Goal: Information Seeking & Learning: Learn about a topic

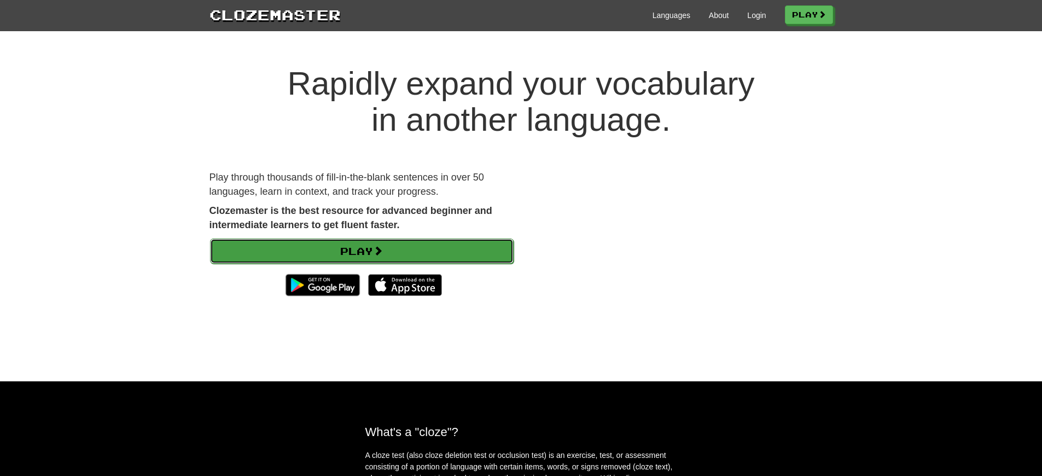
click at [275, 240] on link "Play" at bounding box center [361, 250] width 303 height 25
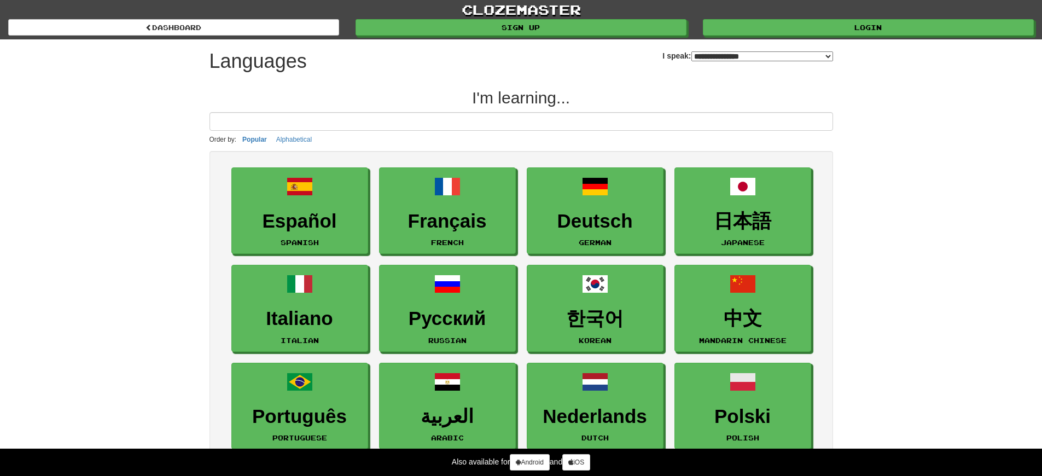
select select "*******"
click at [454, 122] on input at bounding box center [520, 121] width 623 height 19
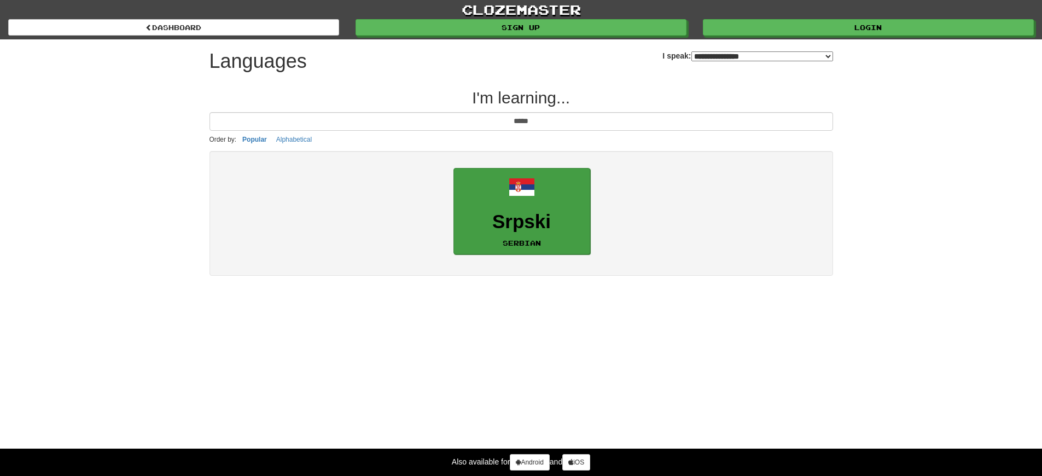
type input "*****"
click at [480, 217] on h3 "Srpski" at bounding box center [521, 221] width 125 height 21
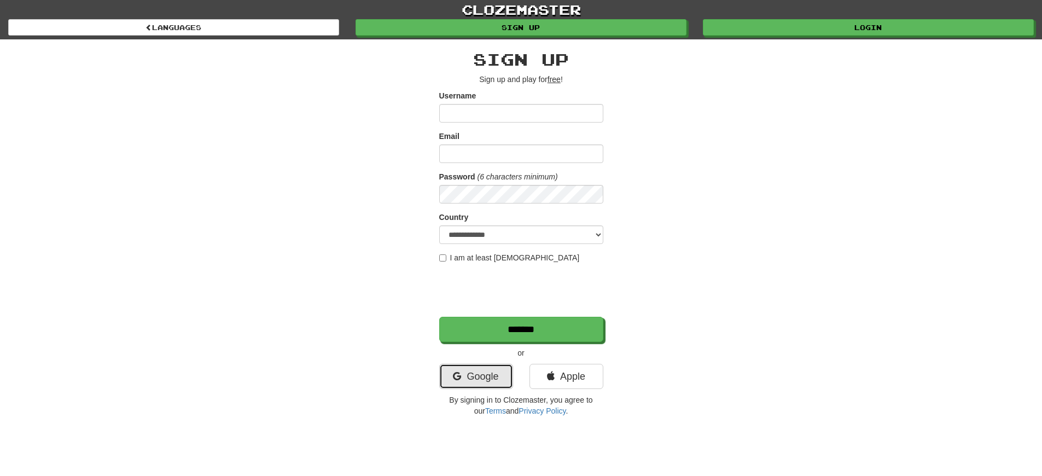
click at [485, 377] on link "Google" at bounding box center [476, 376] width 74 height 25
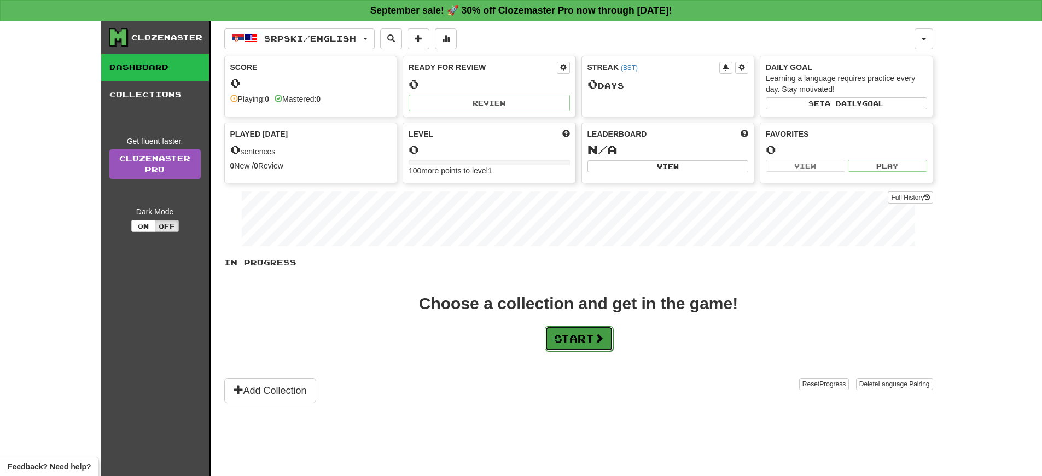
click at [598, 344] on button "Start" at bounding box center [579, 338] width 68 height 25
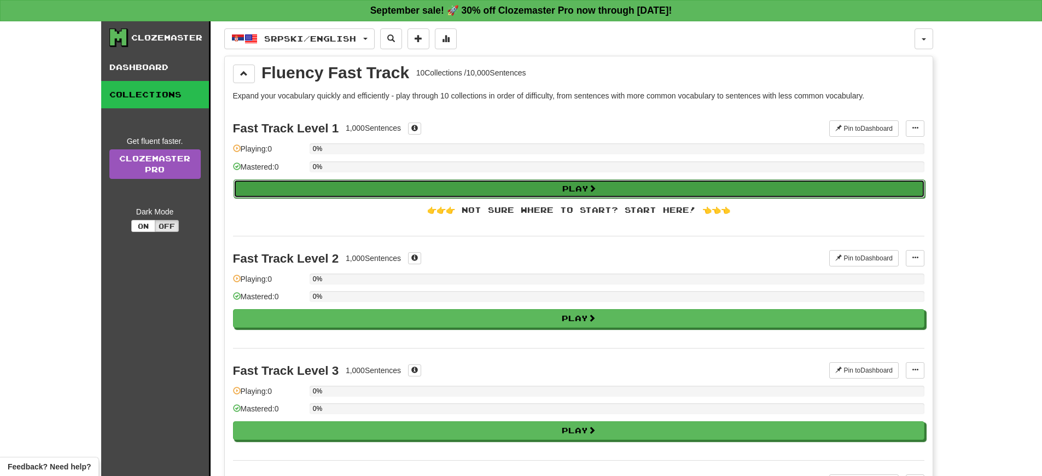
click at [488, 184] on button "Play" at bounding box center [578, 188] width 691 height 19
select select "**"
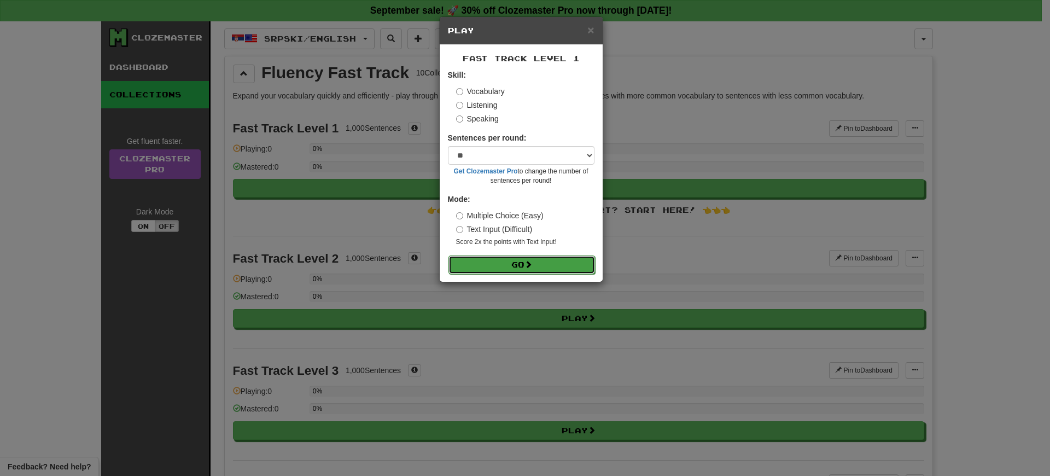
click at [519, 264] on button "Go" at bounding box center [521, 264] width 147 height 19
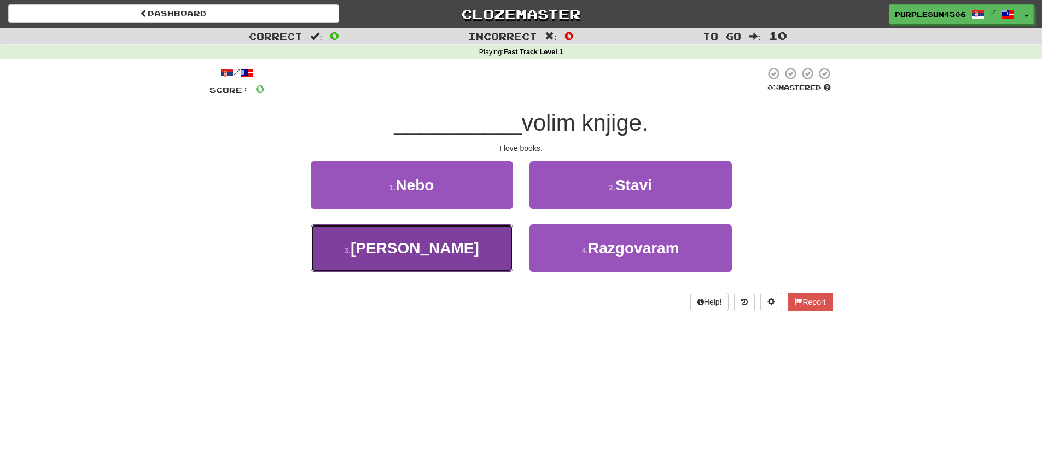
click at [465, 244] on button "3 . Ja" at bounding box center [412, 248] width 202 height 48
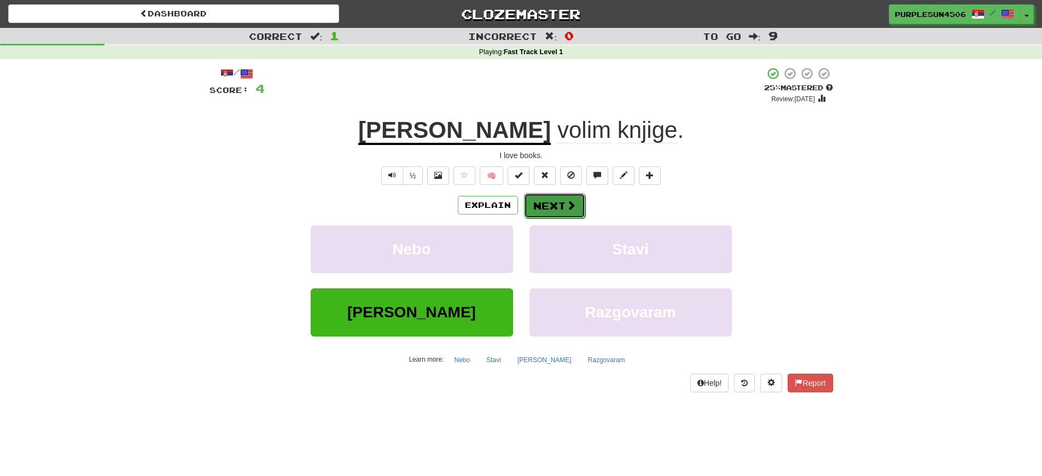
click at [535, 207] on button "Next" at bounding box center [554, 205] width 61 height 25
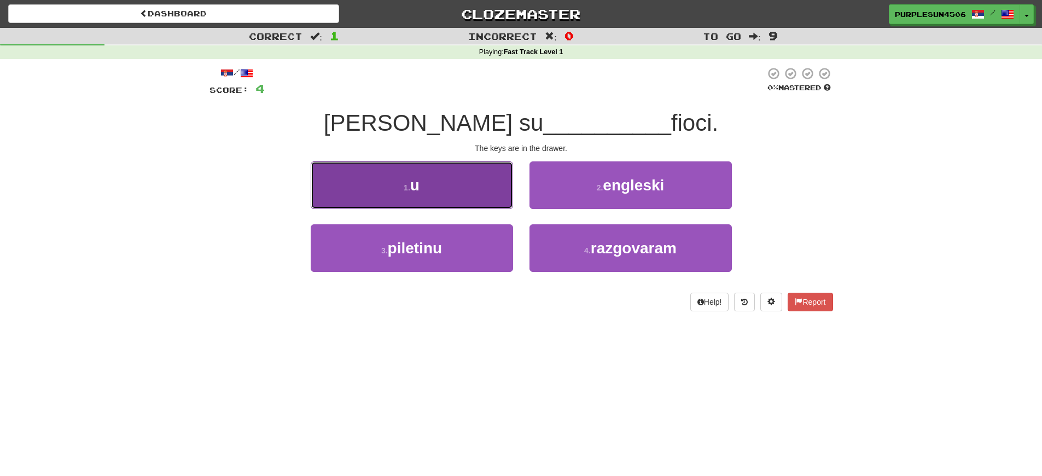
click at [468, 203] on button "1 . u" at bounding box center [412, 185] width 202 height 48
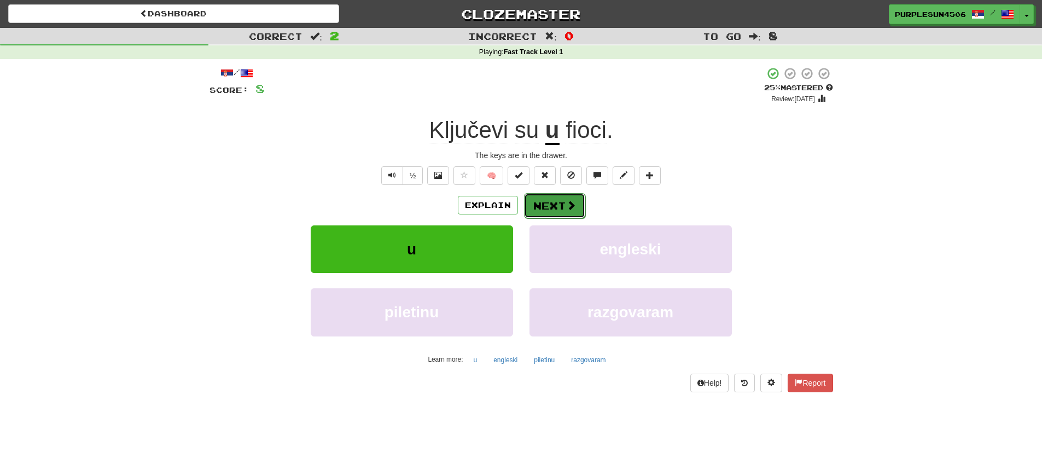
click at [563, 205] on button "Next" at bounding box center [554, 205] width 61 height 25
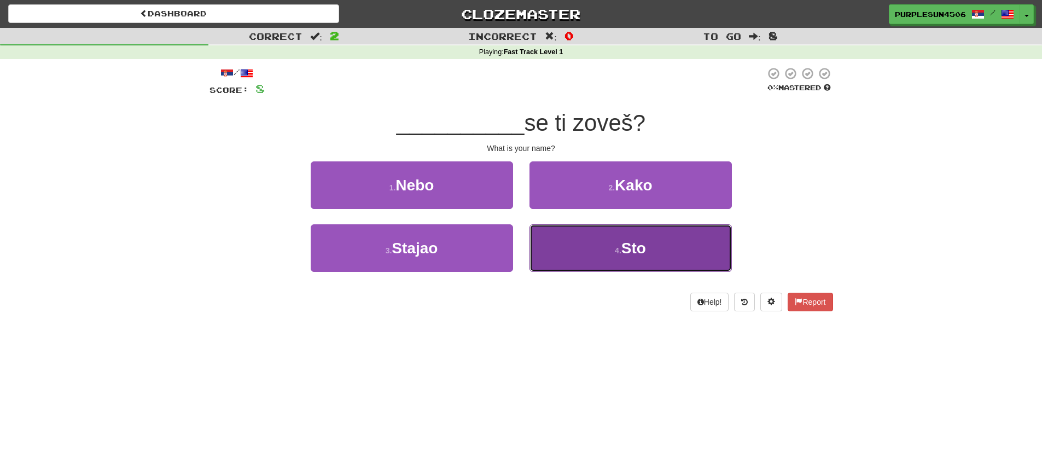
click at [647, 249] on button "4 . Sto" at bounding box center [630, 248] width 202 height 48
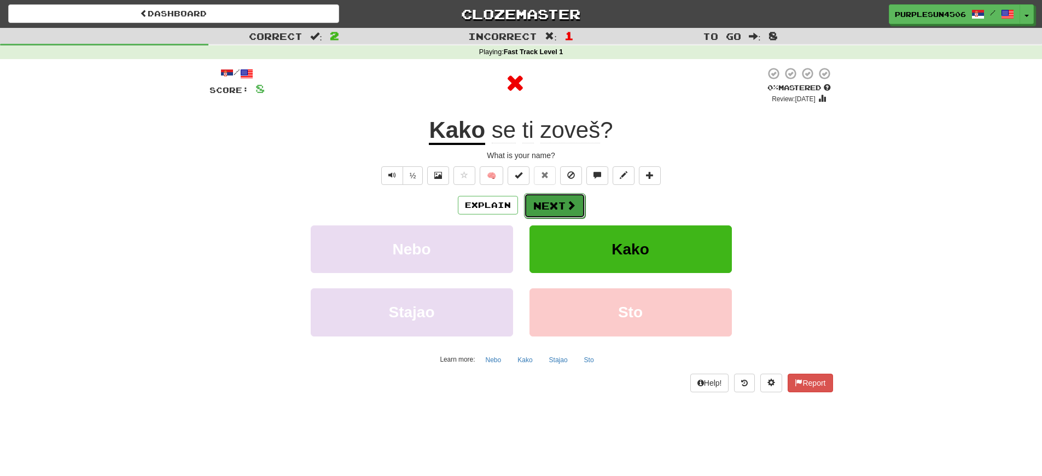
click at [538, 203] on button "Next" at bounding box center [554, 205] width 61 height 25
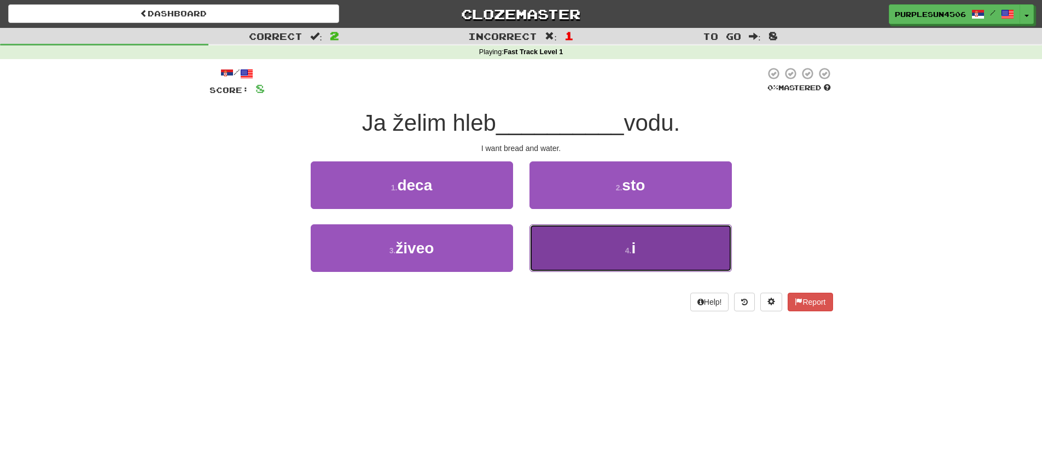
click at [599, 249] on button "4 . i" at bounding box center [630, 248] width 202 height 48
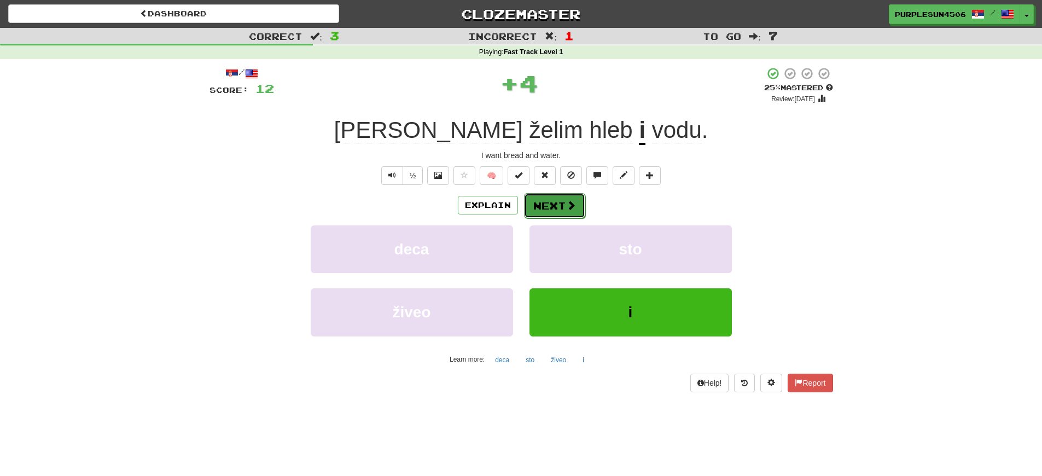
click at [565, 213] on button "Next" at bounding box center [554, 205] width 61 height 25
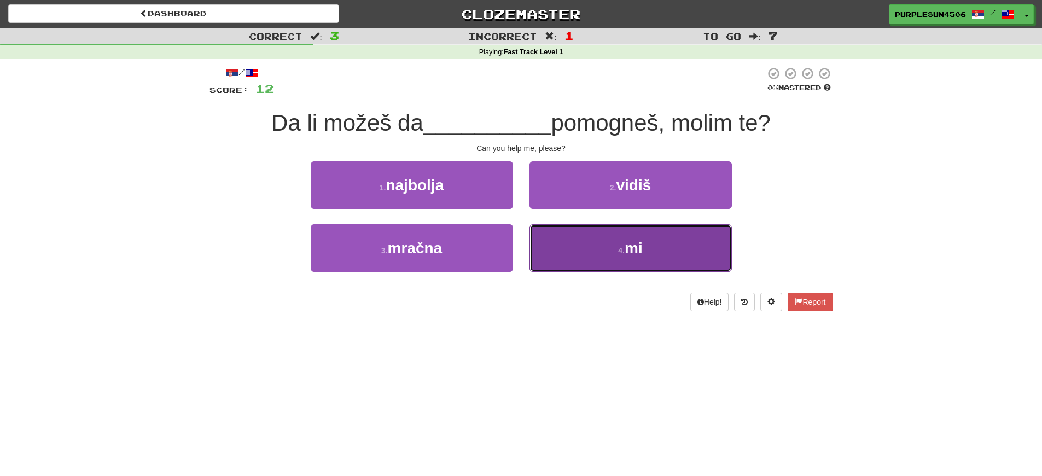
click at [614, 265] on button "4 . mi" at bounding box center [630, 248] width 202 height 48
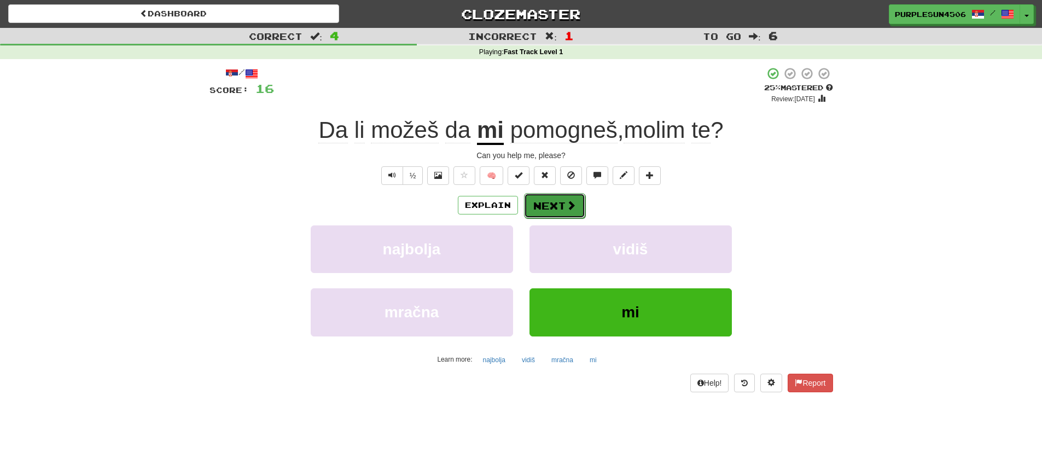
click at [539, 206] on button "Next" at bounding box center [554, 205] width 61 height 25
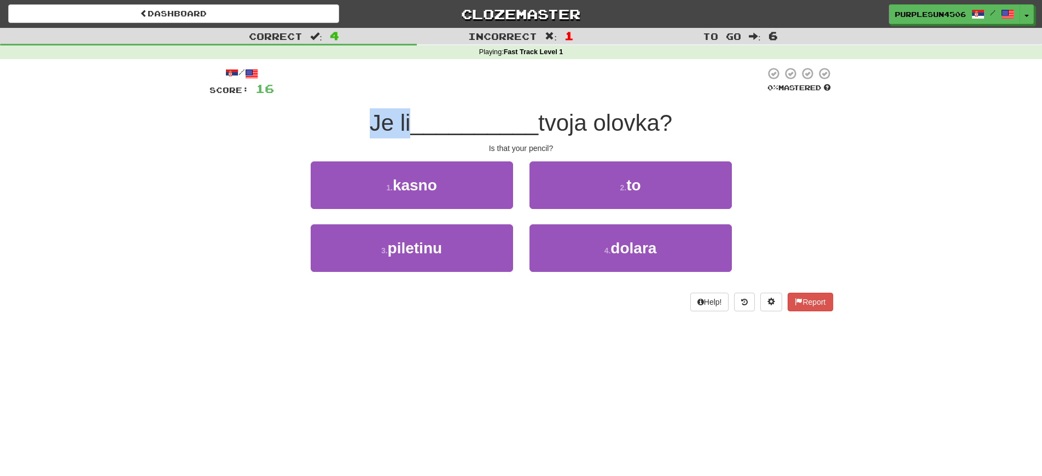
drag, startPoint x: 372, startPoint y: 126, endPoint x: 410, endPoint y: 122, distance: 37.9
click at [410, 122] on span "Je li" at bounding box center [390, 123] width 41 height 26
drag, startPoint x: 370, startPoint y: 122, endPoint x: 403, endPoint y: 135, distance: 35.5
click at [387, 126] on span "Je li" at bounding box center [390, 123] width 41 height 26
click at [516, 148] on div "Is that your pencil?" at bounding box center [520, 148] width 623 height 11
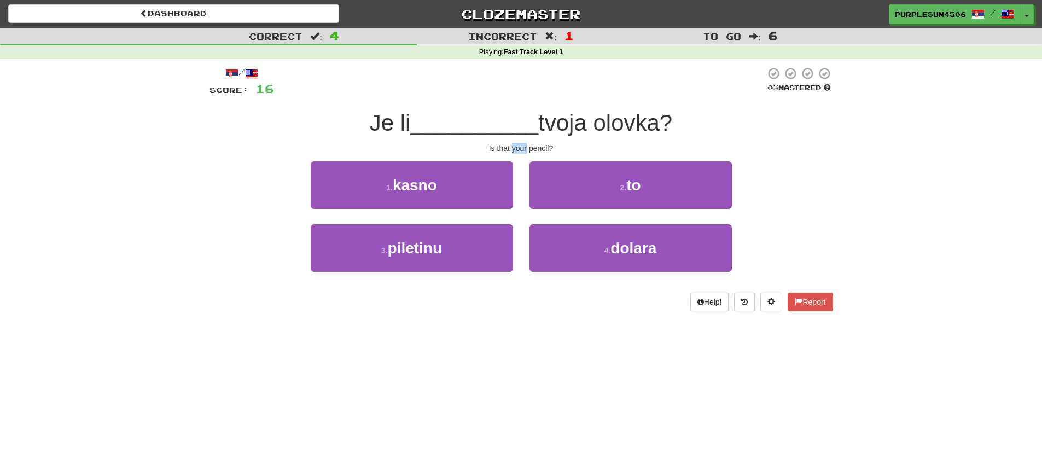
click at [516, 148] on div "Is that your pencil?" at bounding box center [520, 148] width 623 height 11
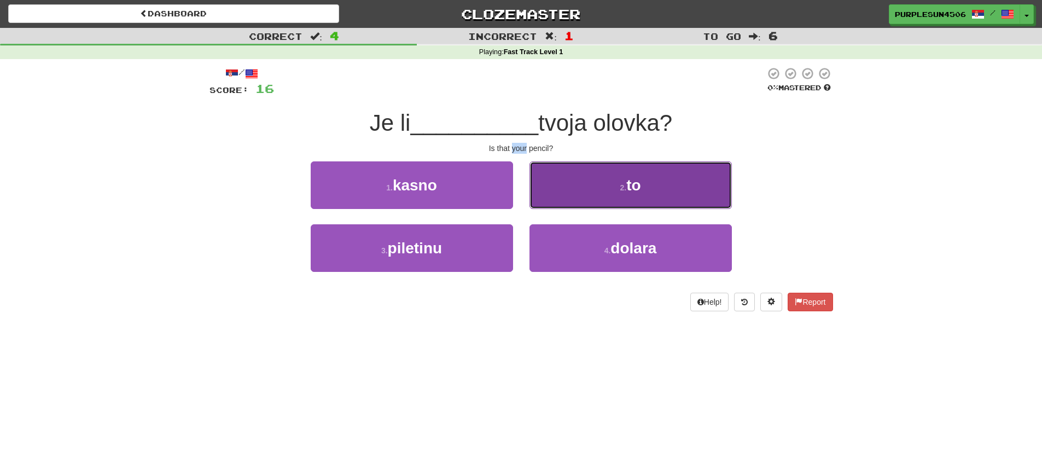
click at [706, 182] on button "2 . to" at bounding box center [630, 185] width 202 height 48
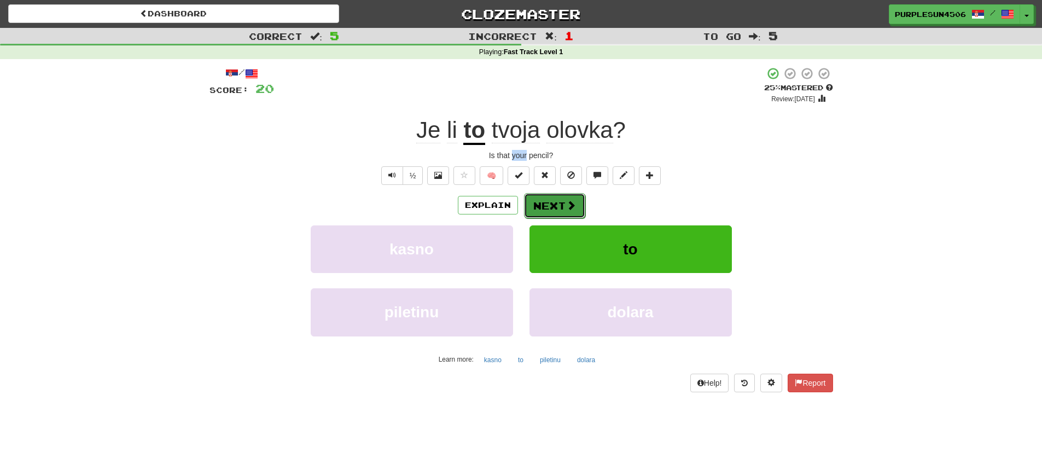
click at [568, 203] on span at bounding box center [571, 205] width 10 height 10
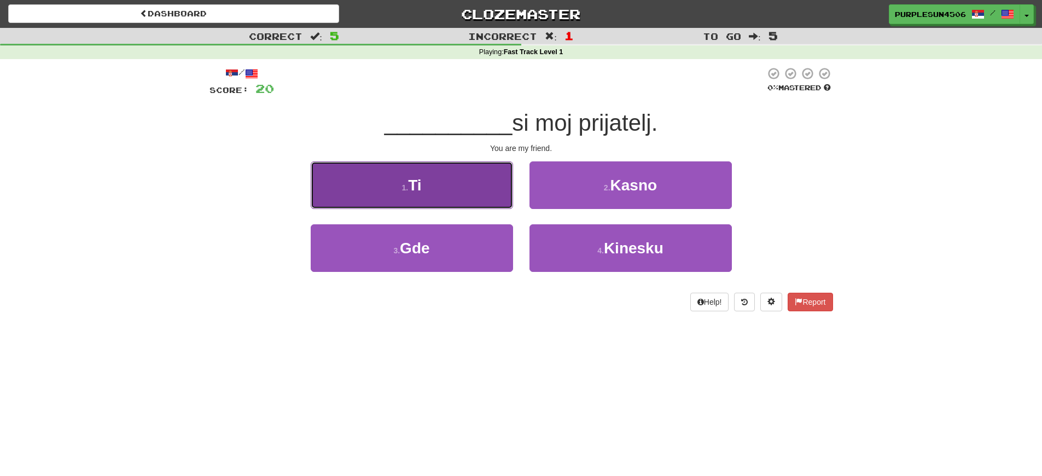
click at [475, 182] on button "1 . Ti" at bounding box center [412, 185] width 202 height 48
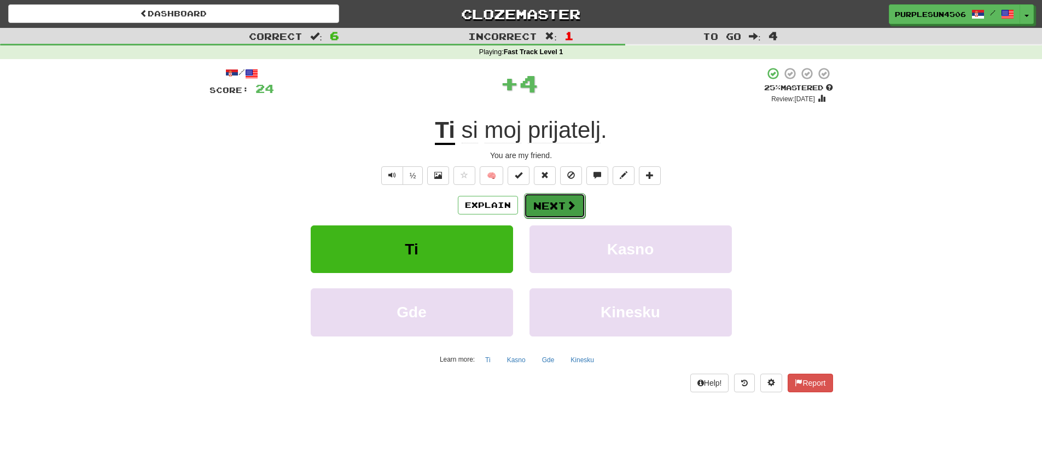
click at [557, 211] on button "Next" at bounding box center [554, 205] width 61 height 25
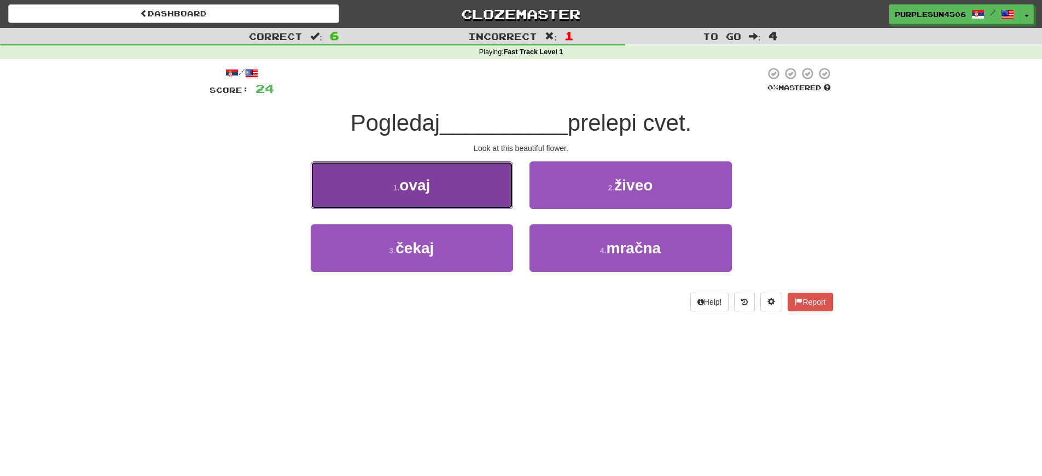
click at [480, 194] on button "1 . ovaj" at bounding box center [412, 185] width 202 height 48
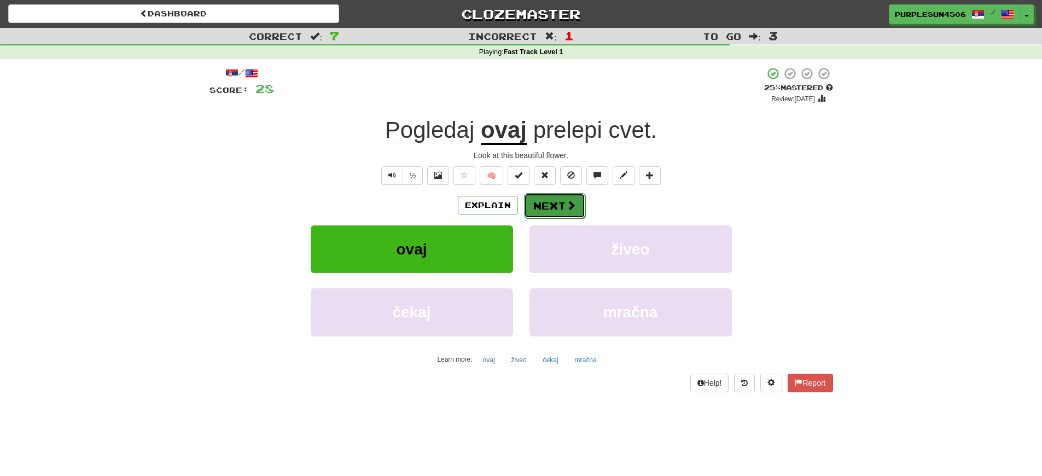
click at [567, 207] on span at bounding box center [571, 205] width 10 height 10
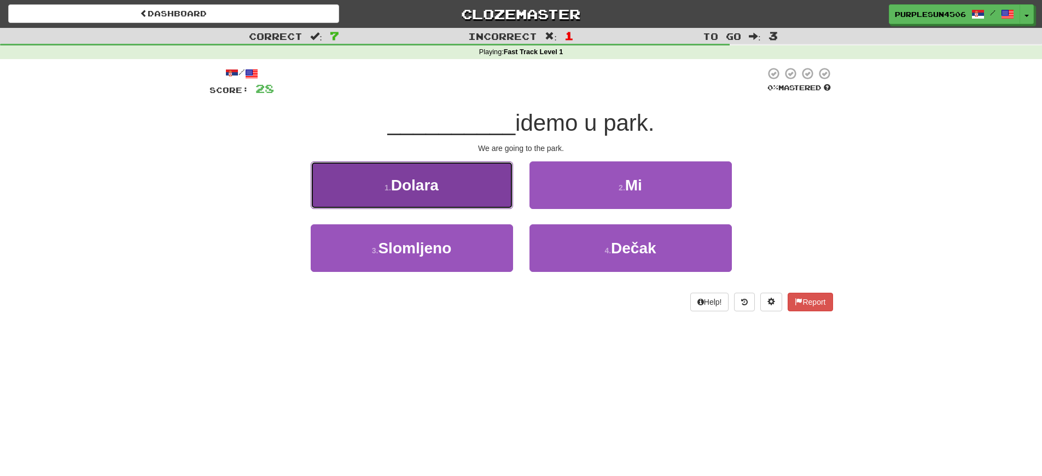
click at [405, 196] on button "1 . [GEOGRAPHIC_DATA]" at bounding box center [412, 185] width 202 height 48
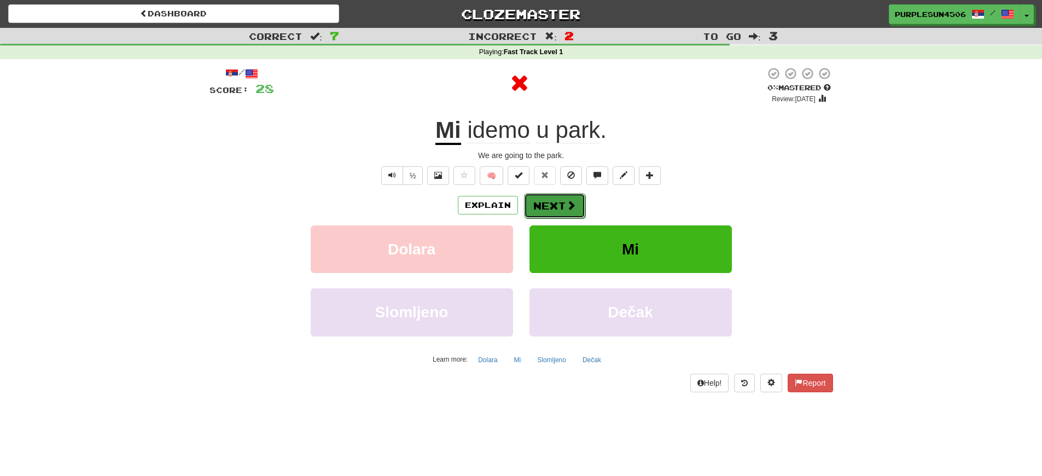
click at [566, 205] on span at bounding box center [571, 205] width 10 height 10
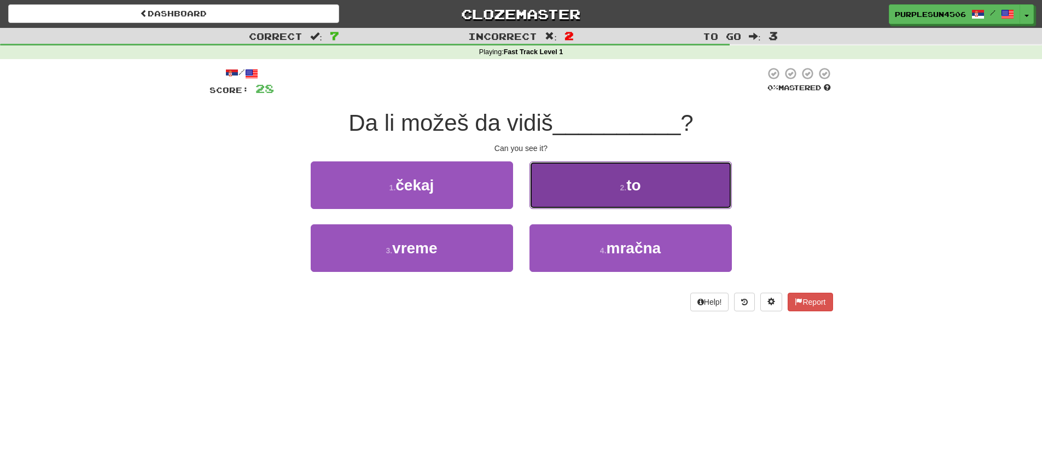
click at [648, 182] on button "2 . to" at bounding box center [630, 185] width 202 height 48
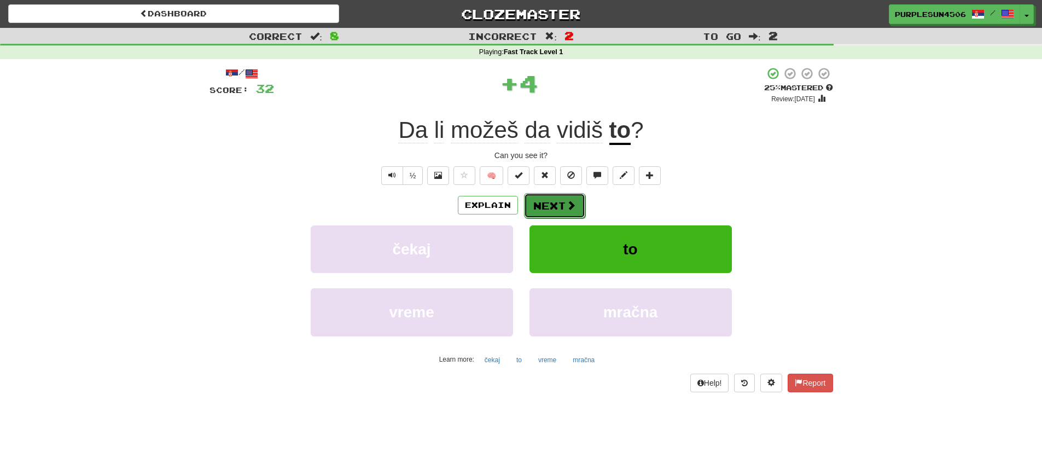
click at [574, 203] on span at bounding box center [571, 205] width 10 height 10
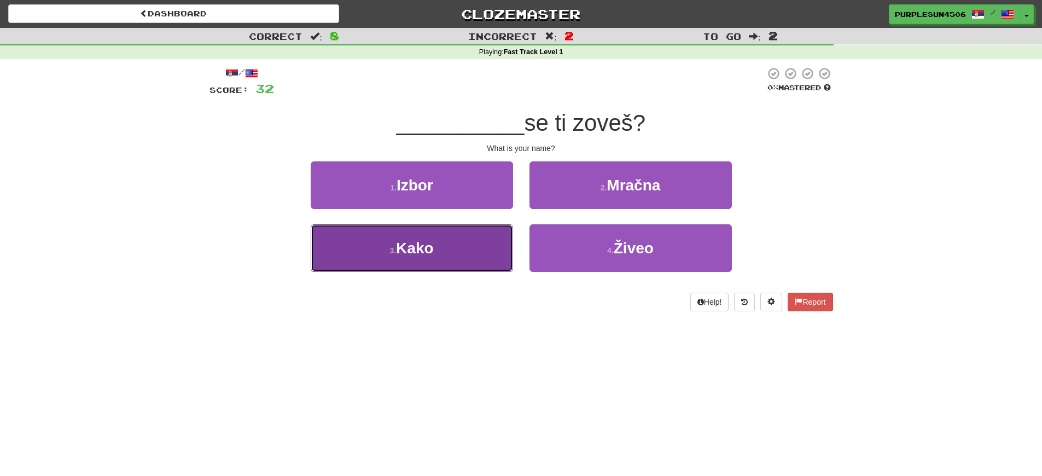
click at [482, 249] on button "3 . Kako" at bounding box center [412, 248] width 202 height 48
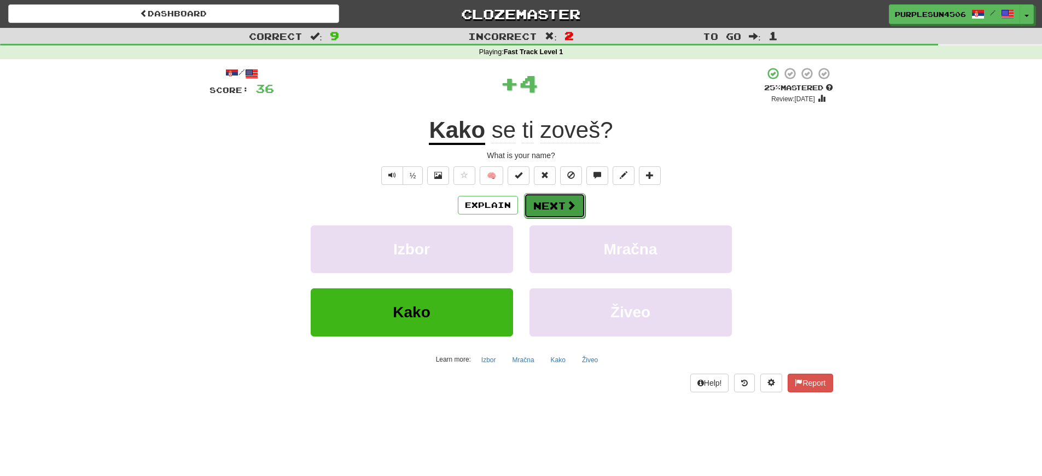
click at [558, 203] on button "Next" at bounding box center [554, 205] width 61 height 25
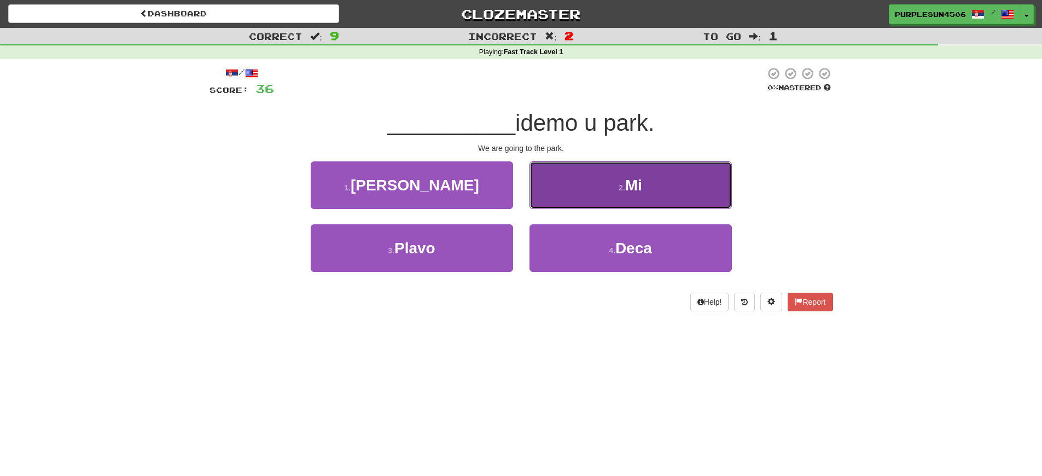
click at [574, 194] on button "2 . Mi" at bounding box center [630, 185] width 202 height 48
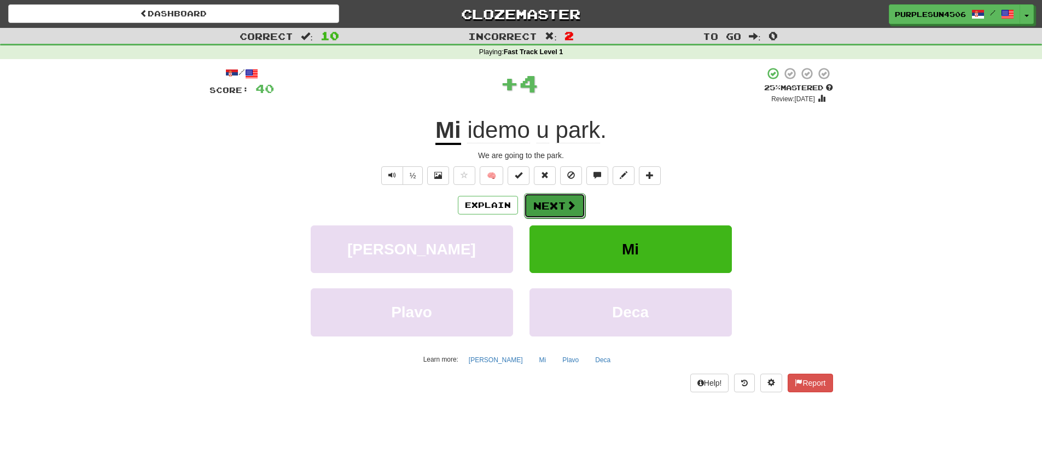
click at [559, 205] on button "Next" at bounding box center [554, 205] width 61 height 25
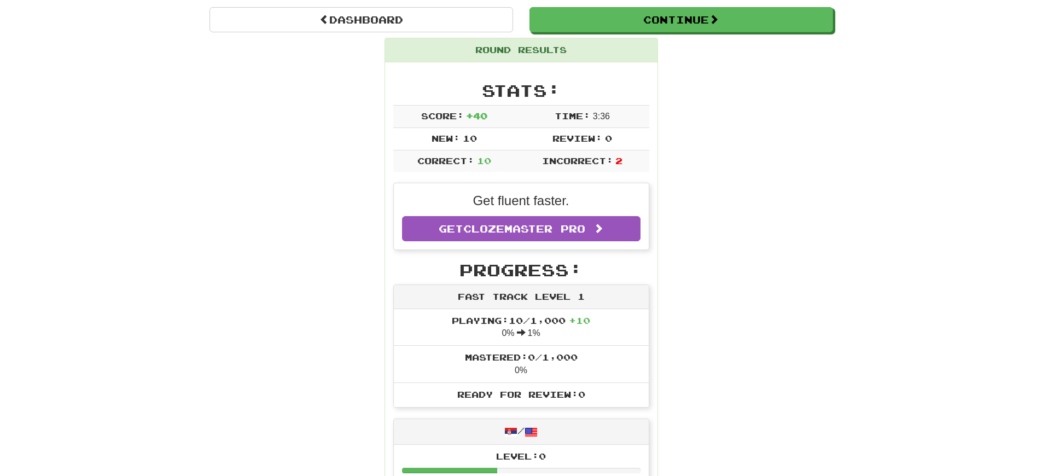
scroll to position [215, 0]
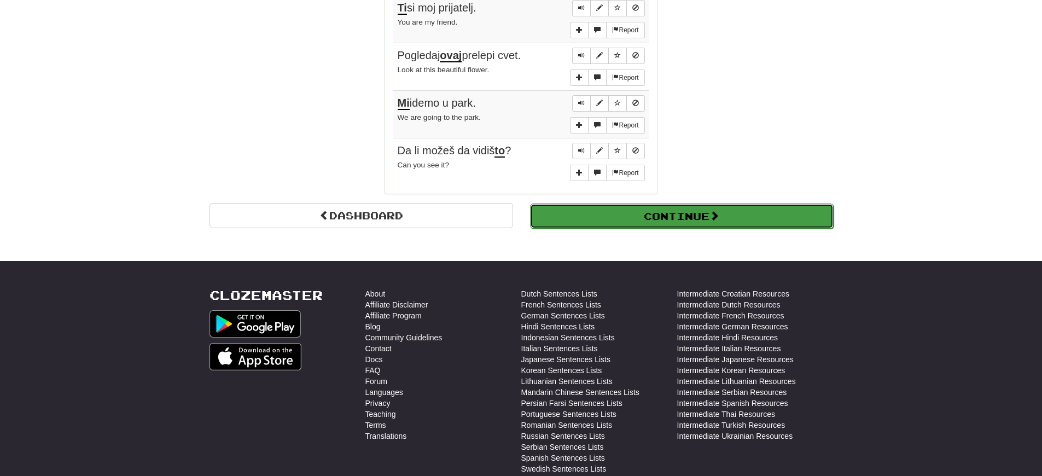
click at [761, 213] on button "Continue" at bounding box center [681, 215] width 303 height 25
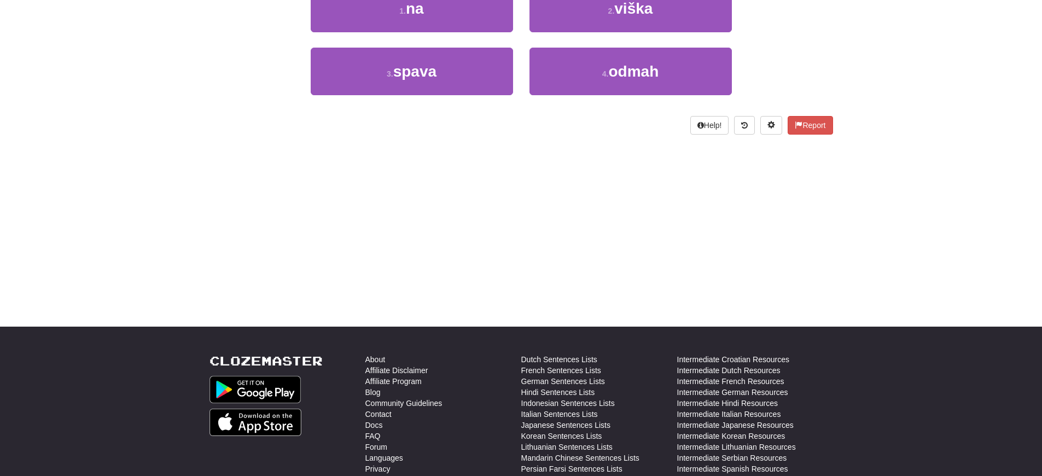
scroll to position [0, 0]
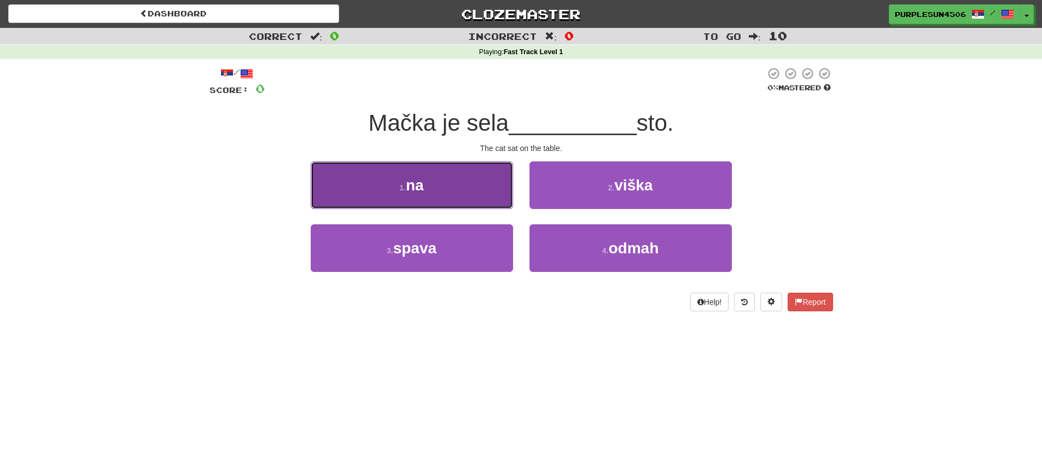
click at [491, 186] on button "1 . na" at bounding box center [412, 185] width 202 height 48
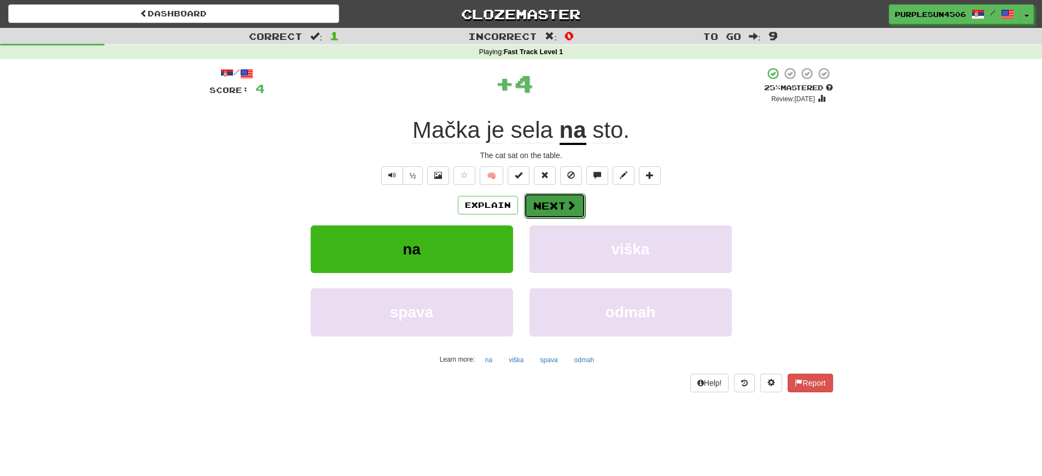
click at [558, 202] on button "Next" at bounding box center [554, 205] width 61 height 25
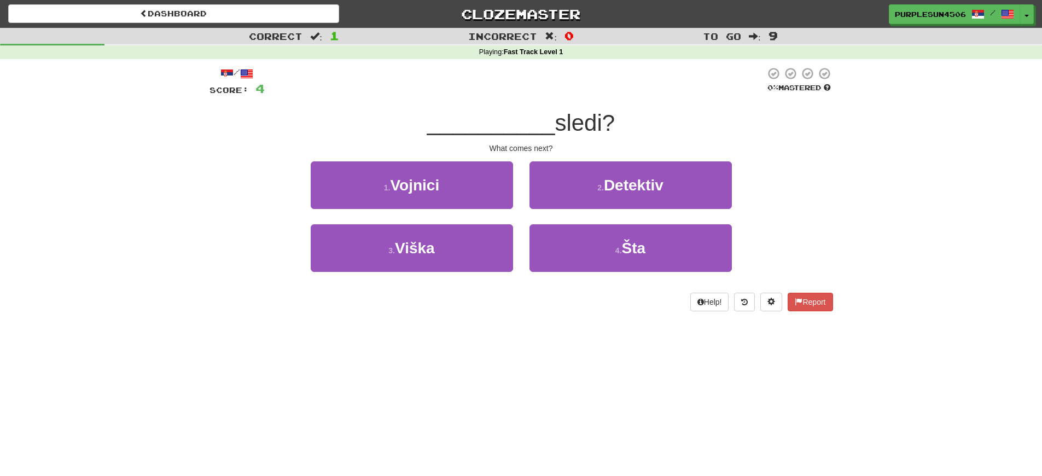
click at [577, 120] on span "sledi?" at bounding box center [584, 123] width 60 height 26
drag, startPoint x: 577, startPoint y: 120, endPoint x: 583, endPoint y: 116, distance: 7.1
click at [583, 116] on span "sledi?" at bounding box center [584, 123] width 60 height 26
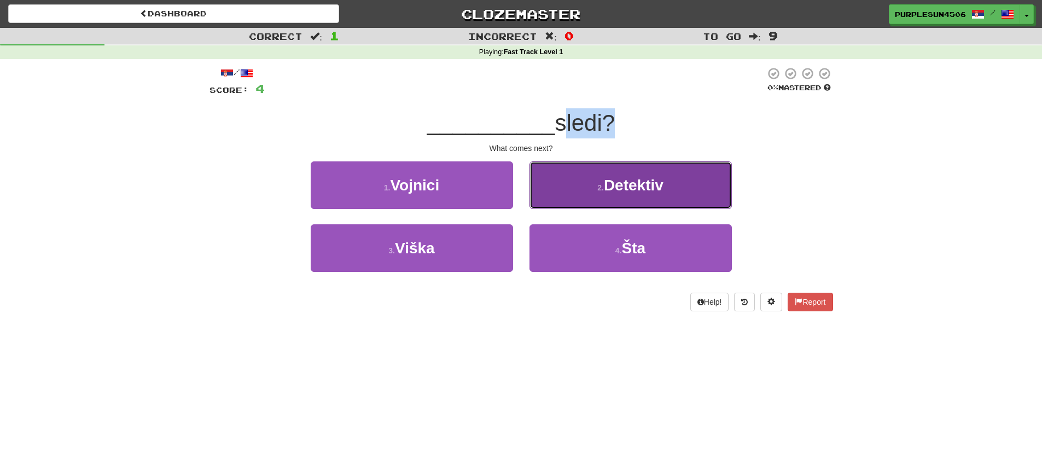
click at [607, 200] on button "2 . Detektiv" at bounding box center [630, 185] width 202 height 48
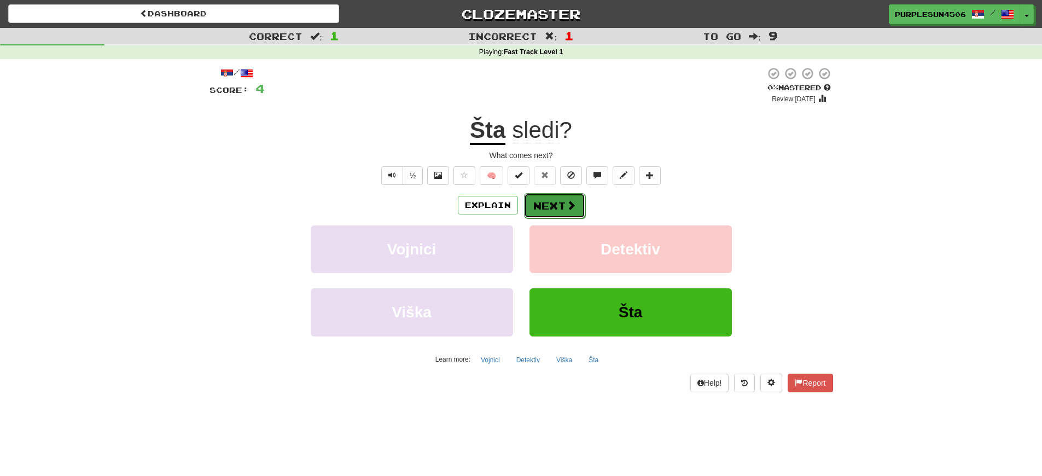
click at [555, 208] on button "Next" at bounding box center [554, 205] width 61 height 25
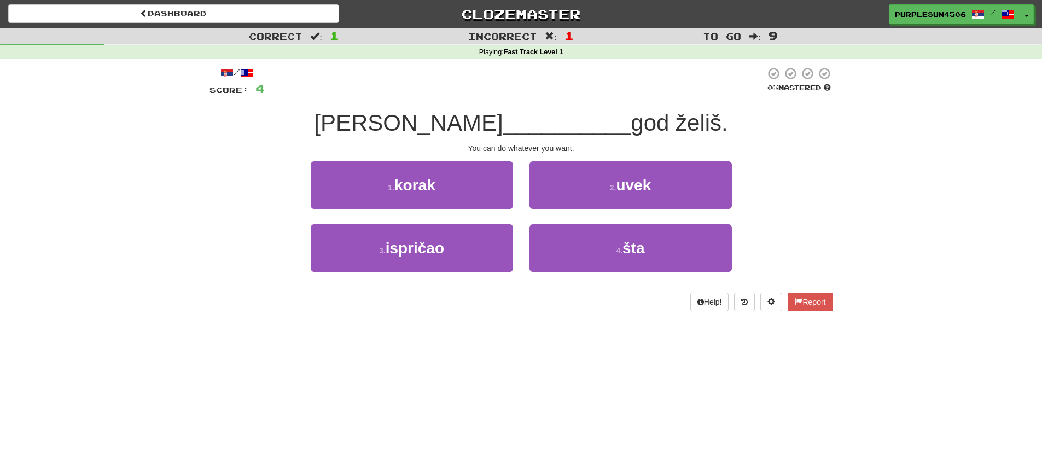
click at [638, 120] on span "god želiš." at bounding box center [678, 123] width 97 height 26
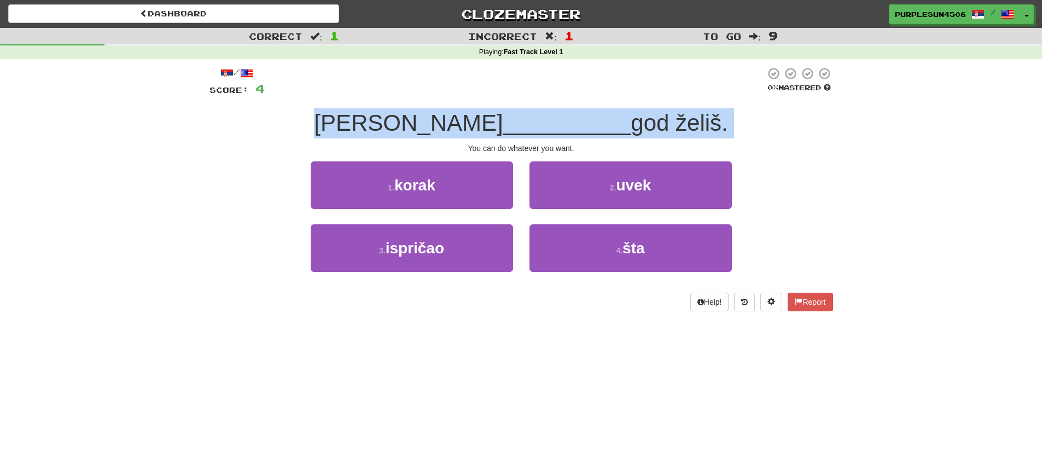
click at [638, 120] on span "god želiš." at bounding box center [678, 123] width 97 height 26
click at [643, 122] on span "god želiš." at bounding box center [678, 123] width 97 height 26
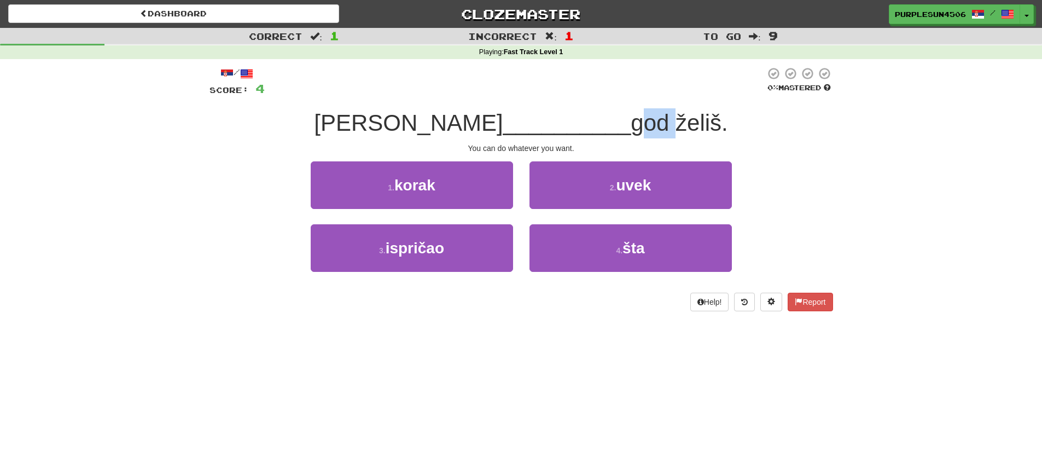
click at [643, 122] on span "god želiš." at bounding box center [678, 123] width 97 height 26
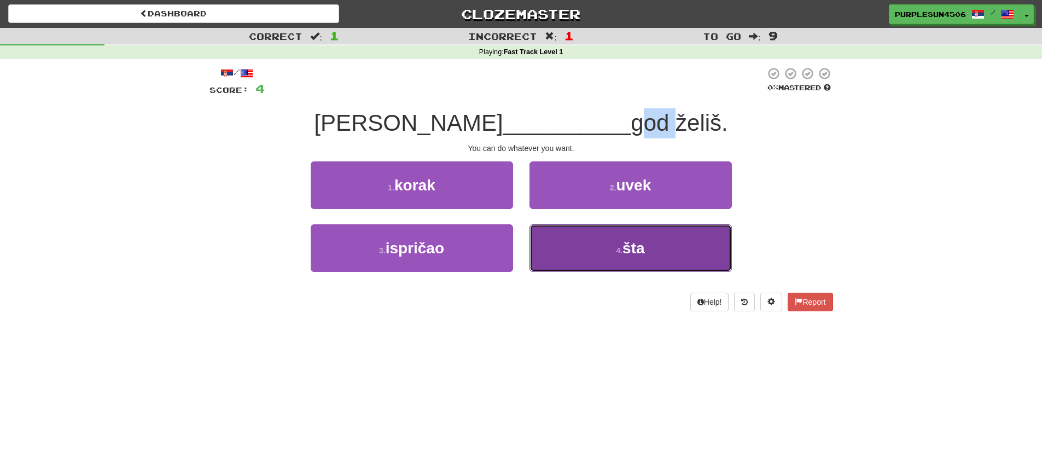
click at [670, 252] on button "4 . šta" at bounding box center [630, 248] width 202 height 48
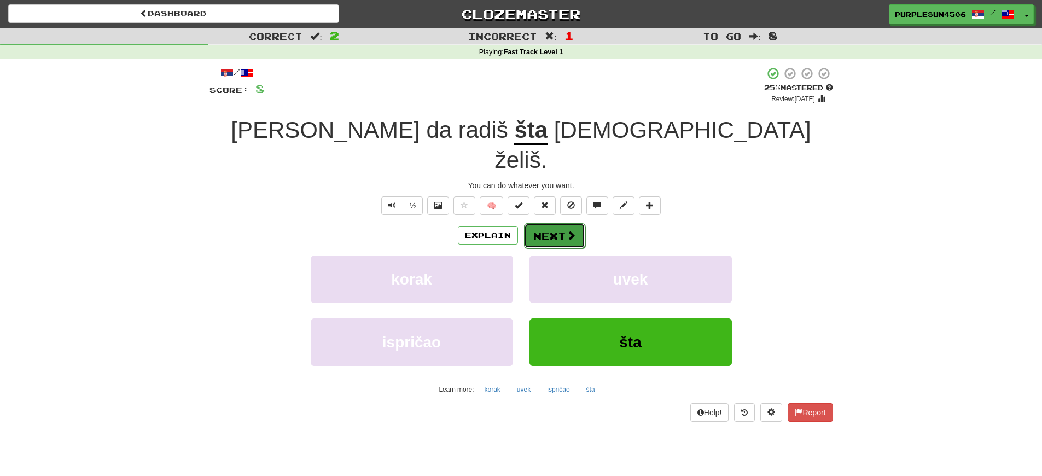
click at [552, 223] on button "Next" at bounding box center [554, 235] width 61 height 25
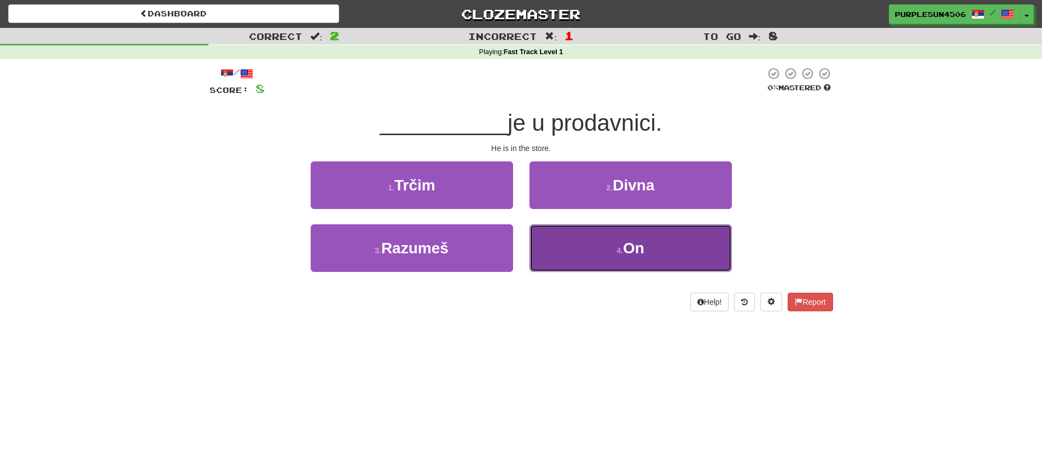
click at [655, 263] on button "4 . On" at bounding box center [630, 248] width 202 height 48
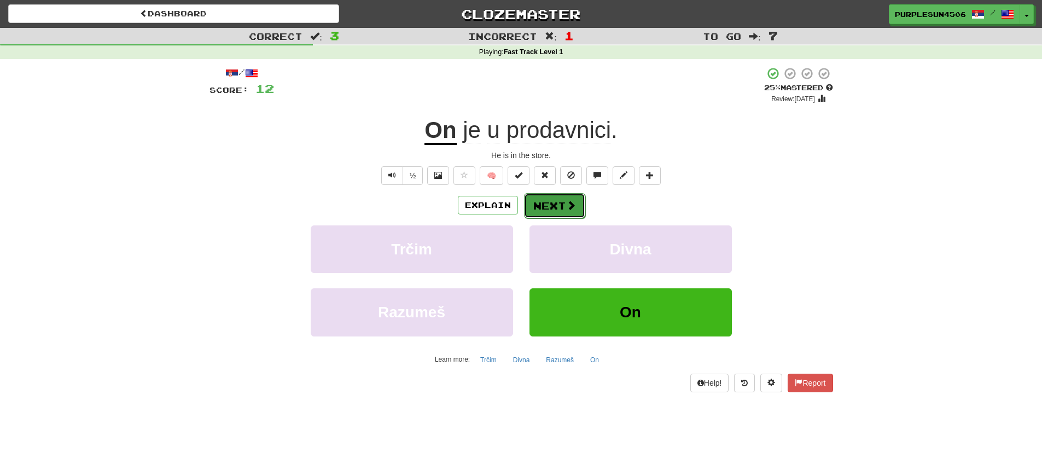
click at [550, 209] on button "Next" at bounding box center [554, 205] width 61 height 25
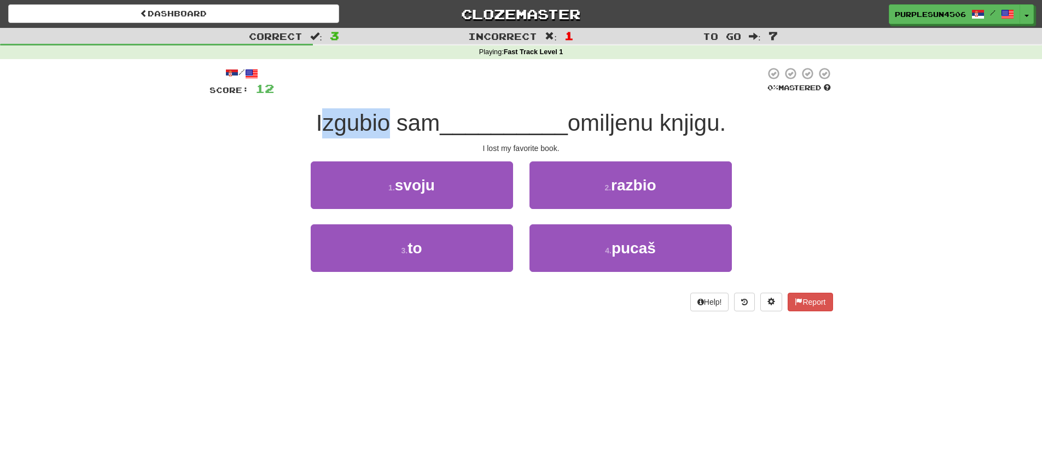
drag, startPoint x: 320, startPoint y: 123, endPoint x: 383, endPoint y: 124, distance: 63.4
click at [383, 124] on span "Izgubio sam" at bounding box center [378, 123] width 124 height 26
drag, startPoint x: 395, startPoint y: 129, endPoint x: 425, endPoint y: 137, distance: 31.0
click at [431, 129] on span "Izgubio sam" at bounding box center [378, 123] width 124 height 26
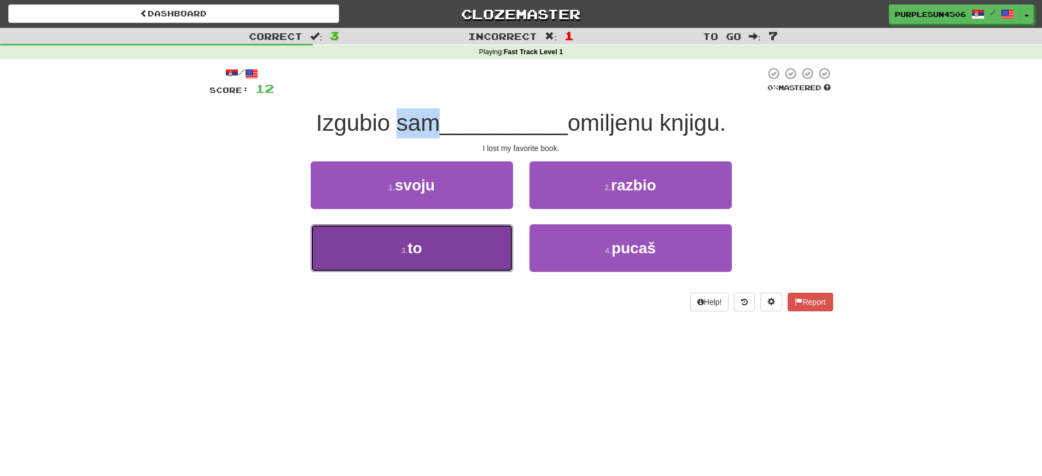
click at [392, 260] on button "3 . to" at bounding box center [412, 248] width 202 height 48
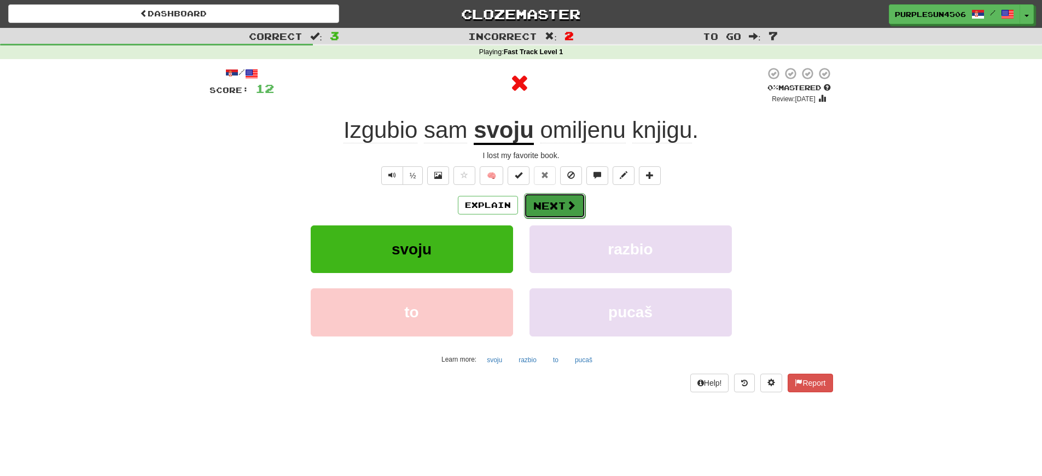
click at [547, 210] on button "Next" at bounding box center [554, 205] width 61 height 25
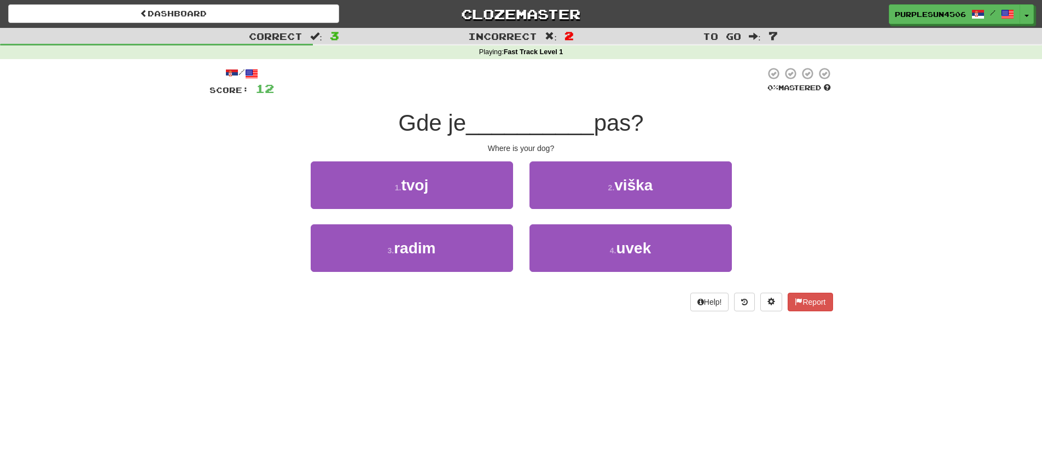
click at [609, 127] on span "pas?" at bounding box center [619, 123] width 50 height 26
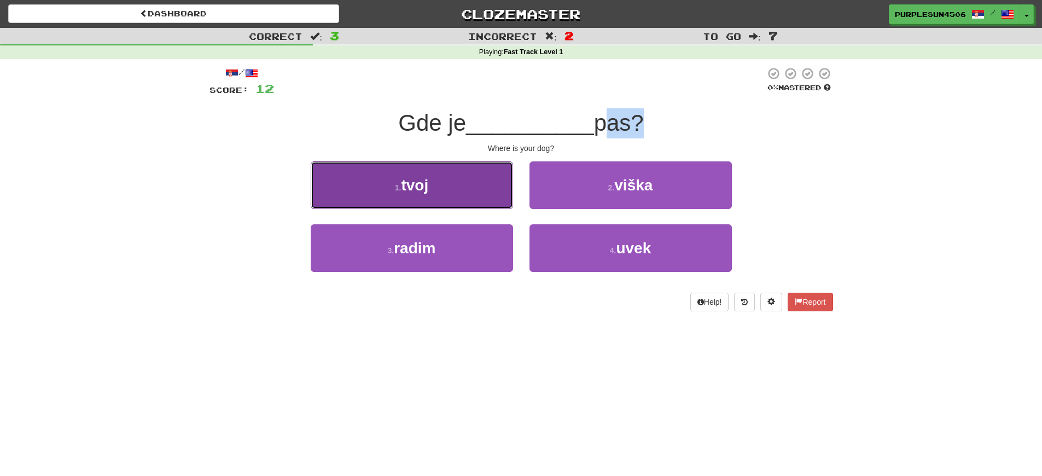
click at [458, 197] on button "1 . tvoj" at bounding box center [412, 185] width 202 height 48
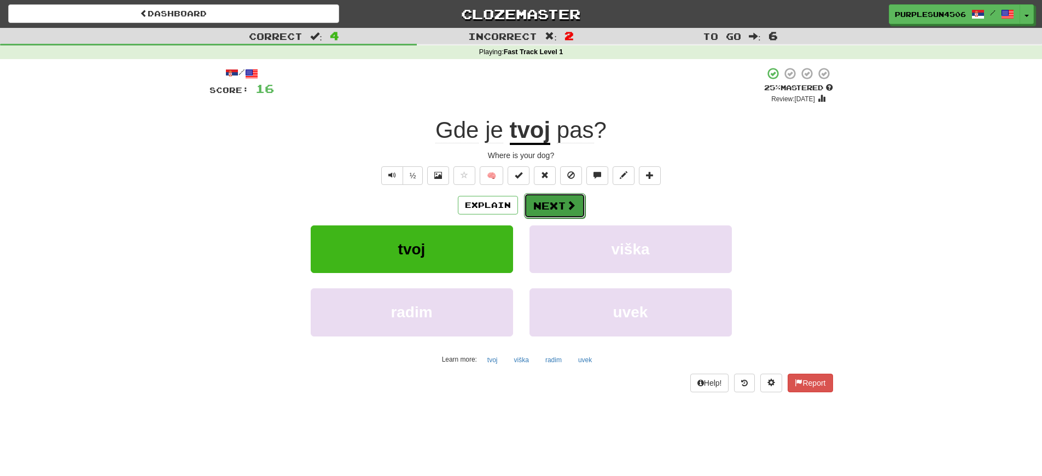
click at [551, 208] on button "Next" at bounding box center [554, 205] width 61 height 25
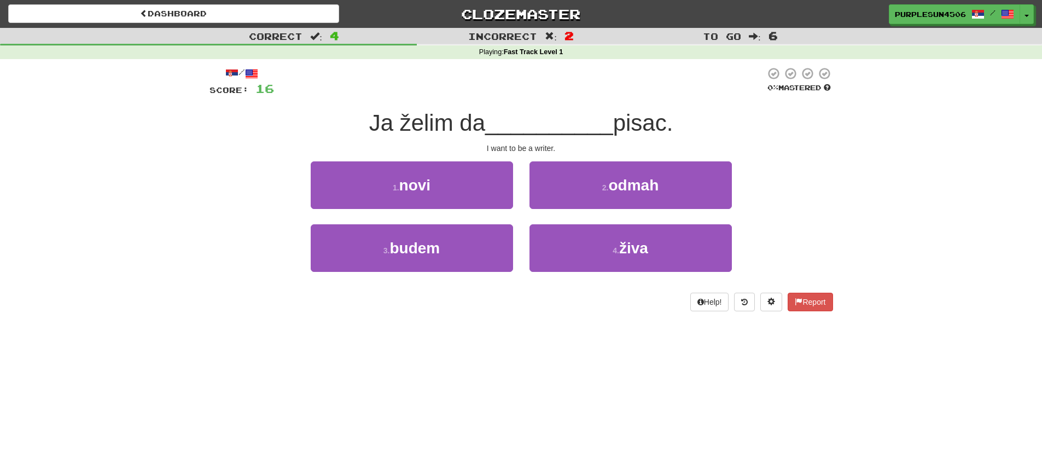
click at [399, 137] on div "Ja želim da __________ pisac." at bounding box center [520, 123] width 623 height 30
drag, startPoint x: 399, startPoint y: 124, endPoint x: 413, endPoint y: 123, distance: 14.3
click at [413, 123] on span "Ja želim da" at bounding box center [427, 123] width 116 height 26
click at [382, 126] on span "Ja želim da" at bounding box center [427, 123] width 116 height 26
click at [416, 132] on span "Ja želim da" at bounding box center [427, 123] width 116 height 26
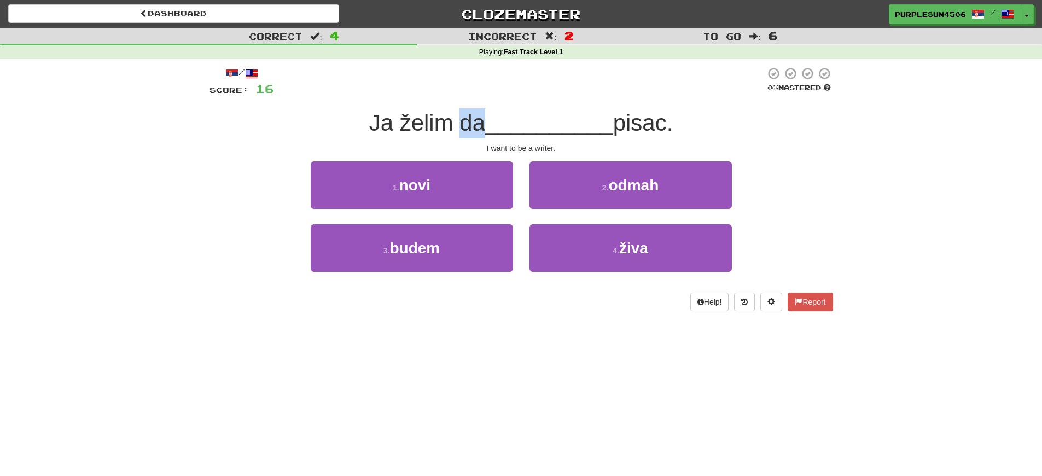
drag, startPoint x: 463, startPoint y: 126, endPoint x: 481, endPoint y: 121, distance: 18.0
click at [481, 121] on span "Ja želim da" at bounding box center [427, 123] width 116 height 26
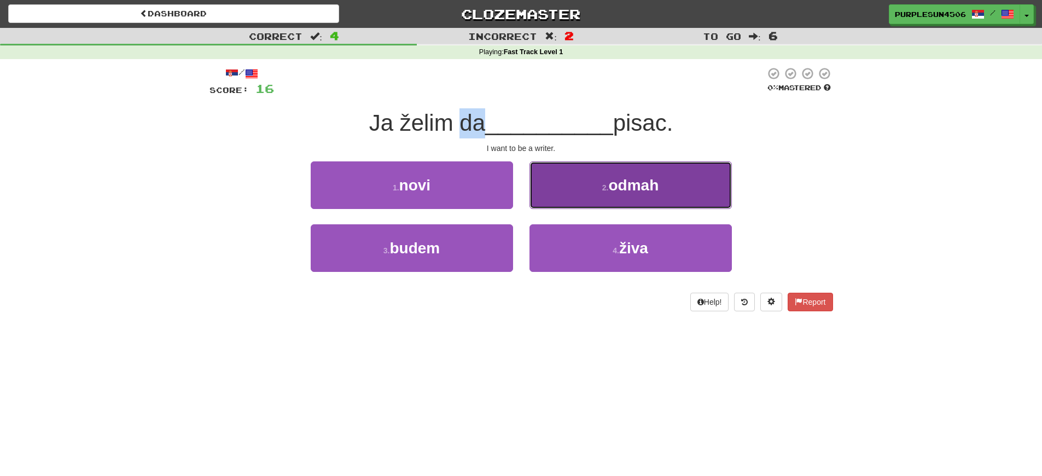
click at [679, 192] on button "2 . odmah" at bounding box center [630, 185] width 202 height 48
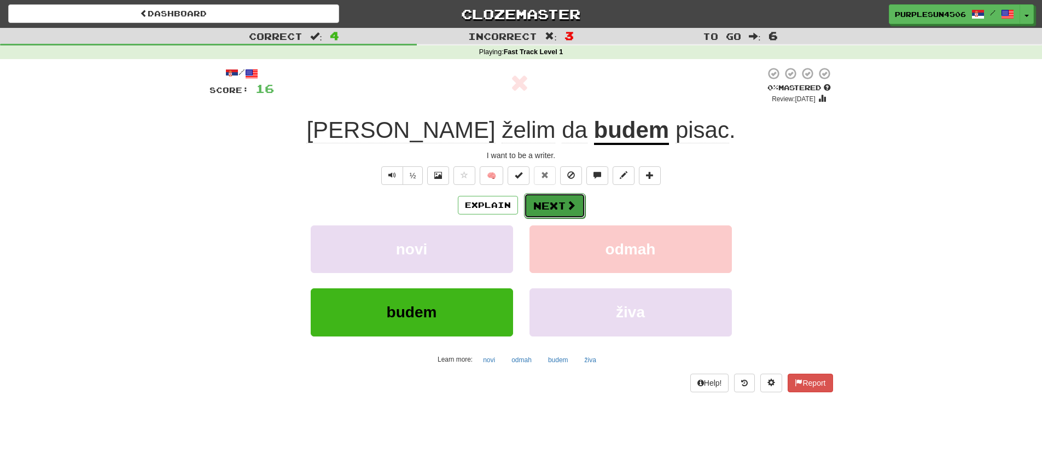
click at [539, 206] on button "Next" at bounding box center [554, 205] width 61 height 25
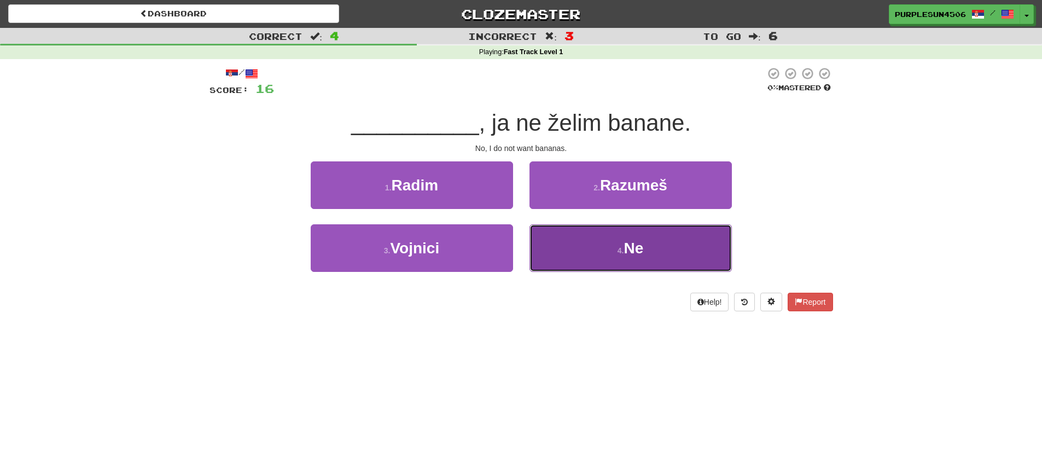
click at [571, 238] on button "4 . Ne" at bounding box center [630, 248] width 202 height 48
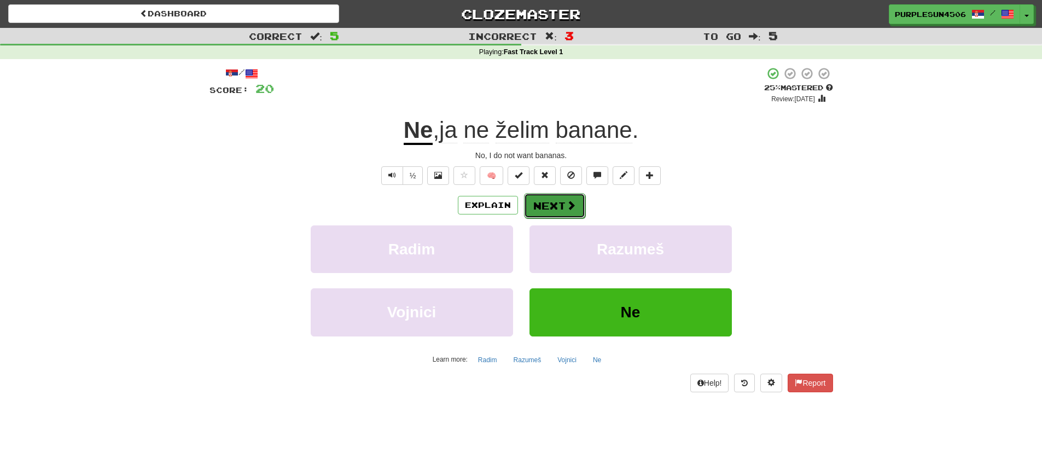
click at [558, 209] on button "Next" at bounding box center [554, 205] width 61 height 25
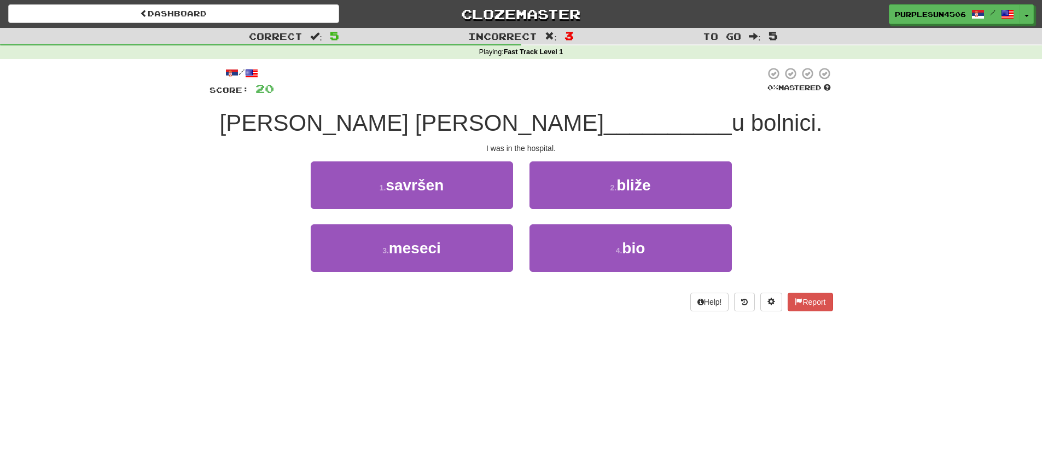
click at [417, 120] on span "[PERSON_NAME] [PERSON_NAME]" at bounding box center [412, 123] width 384 height 26
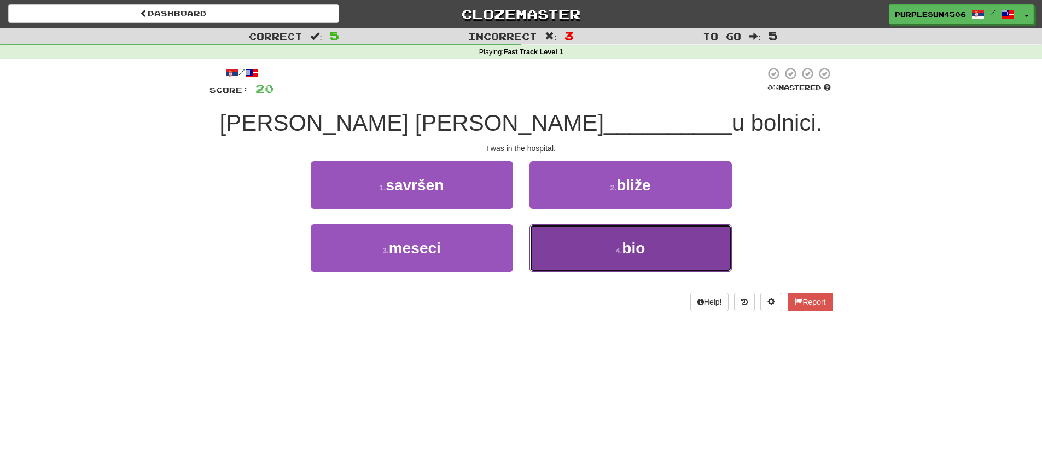
click at [609, 260] on button "4 . bio" at bounding box center [630, 248] width 202 height 48
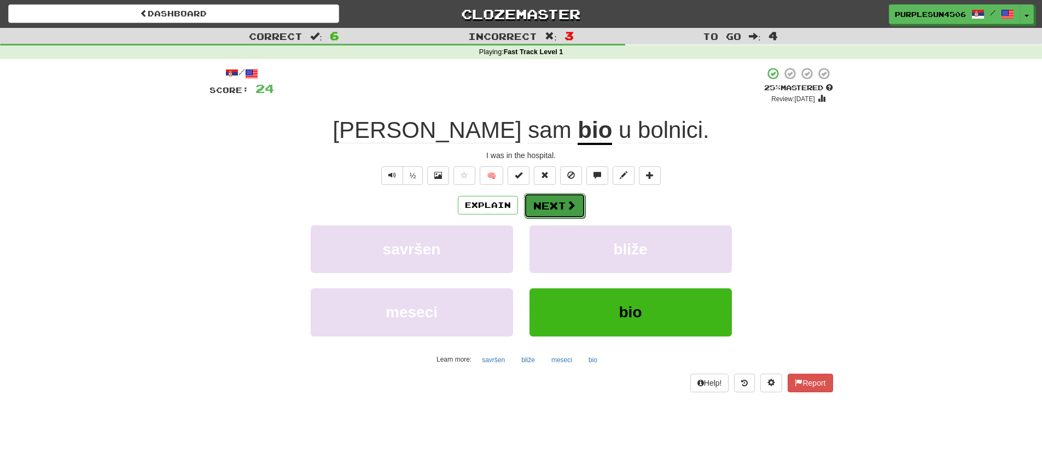
click at [563, 206] on button "Next" at bounding box center [554, 205] width 61 height 25
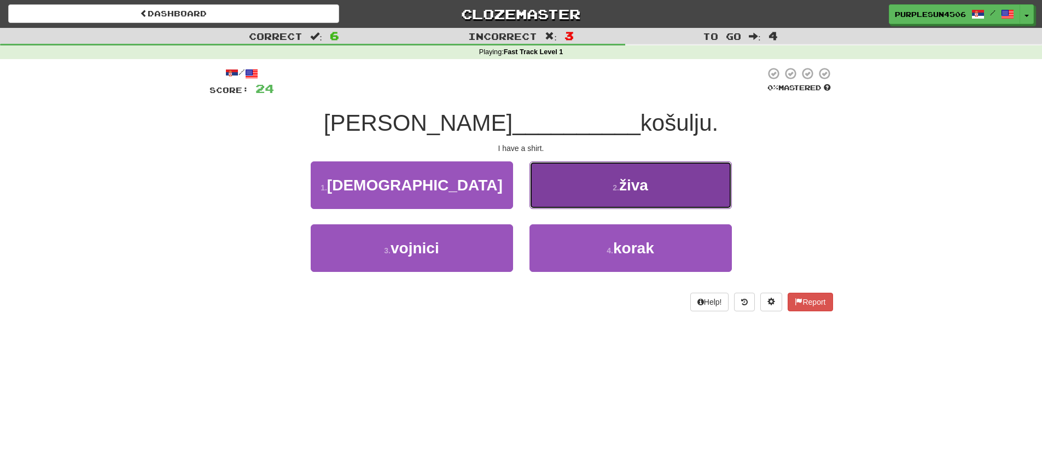
click at [635, 177] on span "živa" at bounding box center [633, 185] width 29 height 17
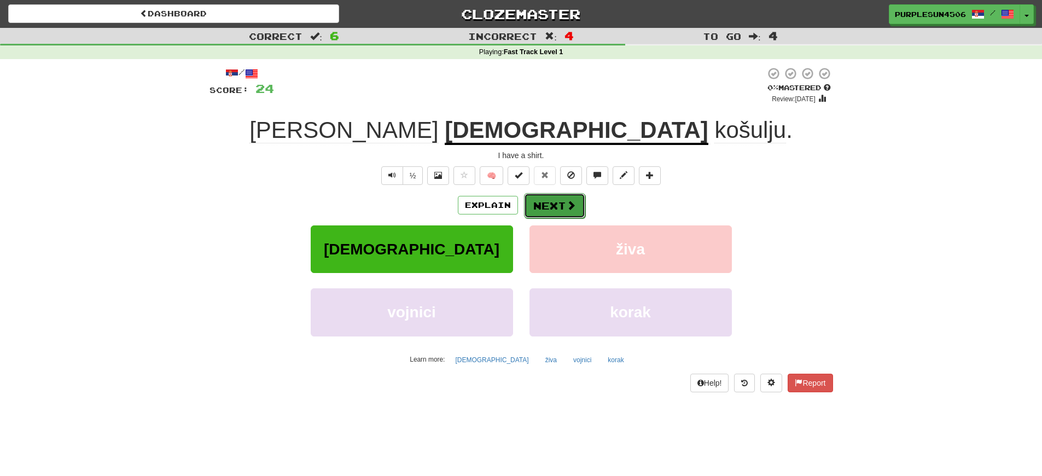
click at [566, 200] on span at bounding box center [571, 205] width 10 height 10
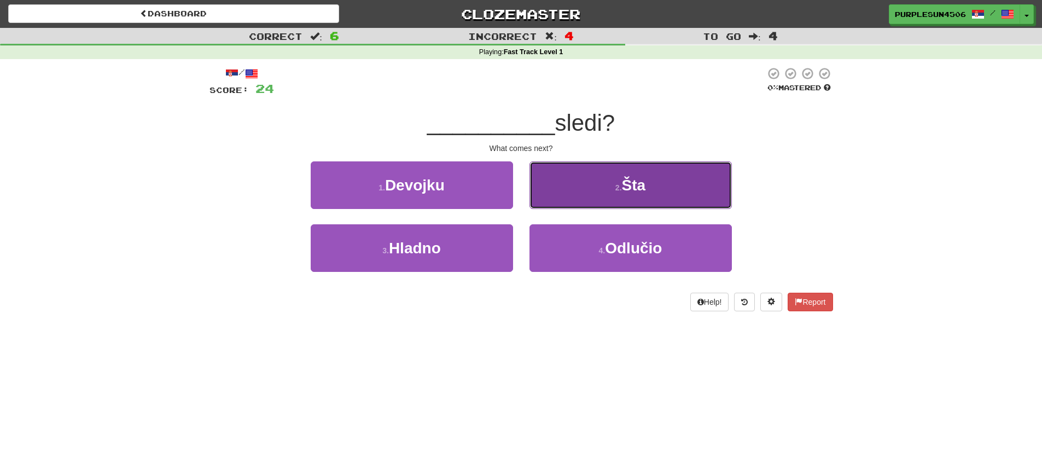
click at [630, 178] on span "Šta" at bounding box center [634, 185] width 24 height 17
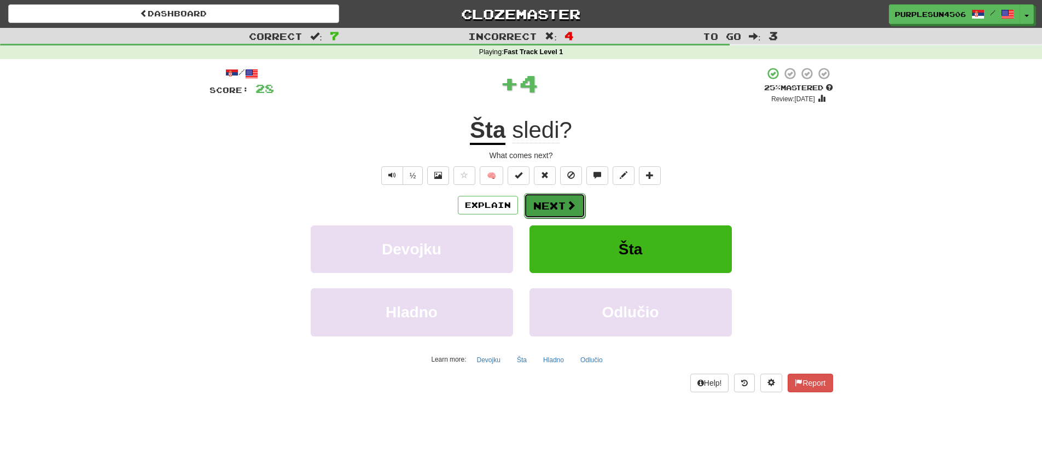
click at [568, 196] on button "Next" at bounding box center [554, 205] width 61 height 25
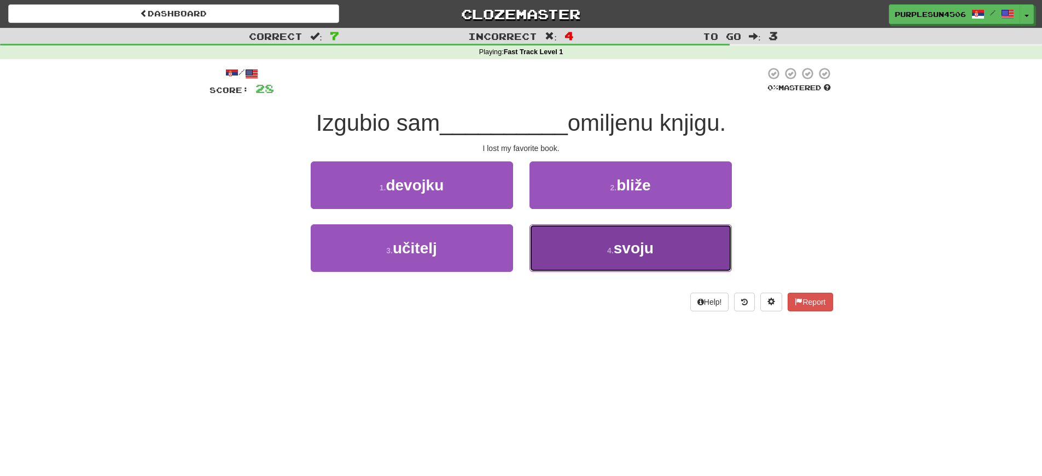
click at [575, 260] on button "4 . svoju" at bounding box center [630, 248] width 202 height 48
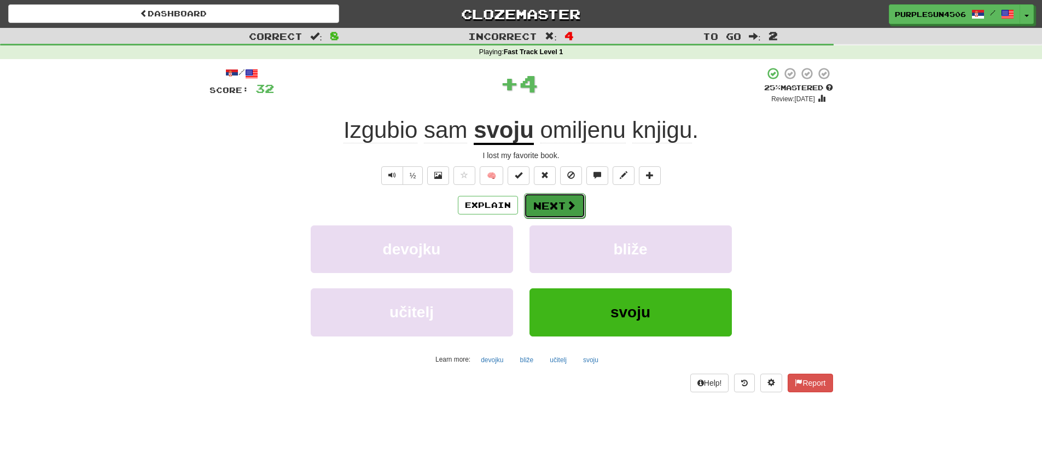
click at [562, 211] on button "Next" at bounding box center [554, 205] width 61 height 25
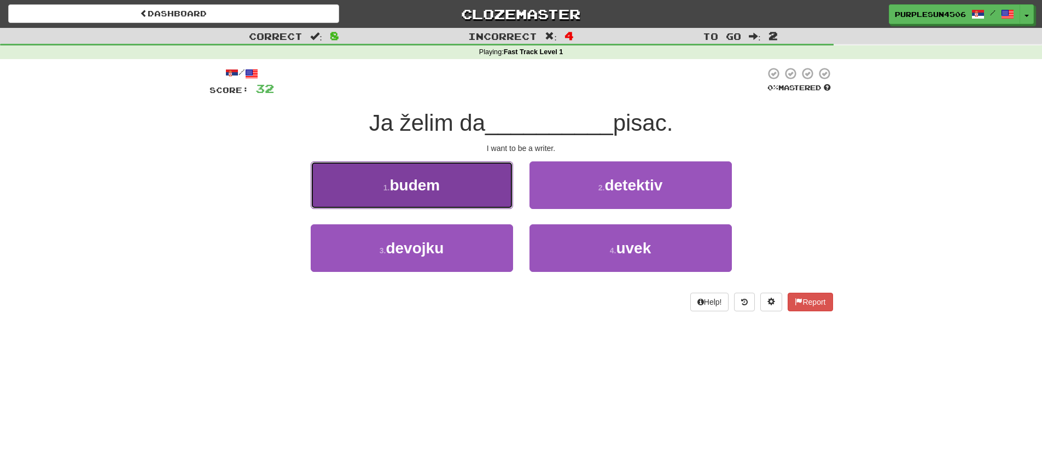
click at [450, 191] on button "1 . budem" at bounding box center [412, 185] width 202 height 48
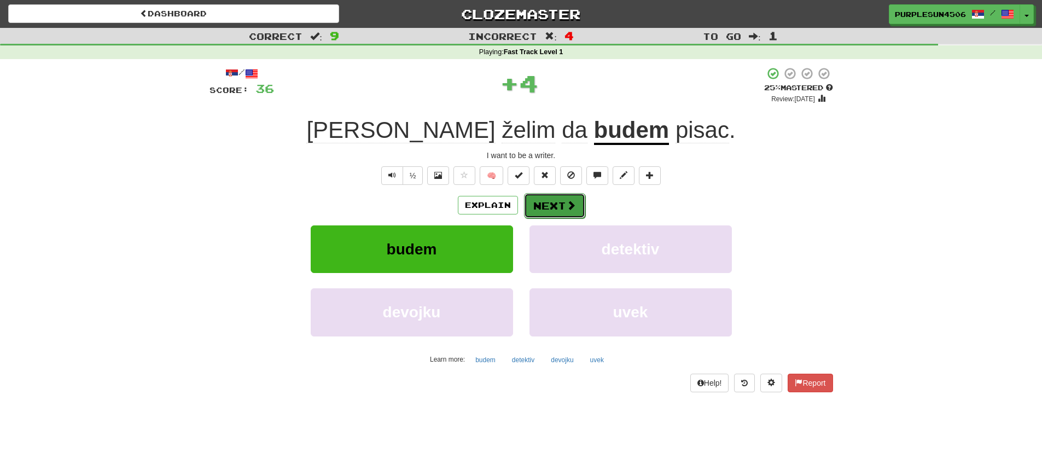
click at [554, 203] on button "Next" at bounding box center [554, 205] width 61 height 25
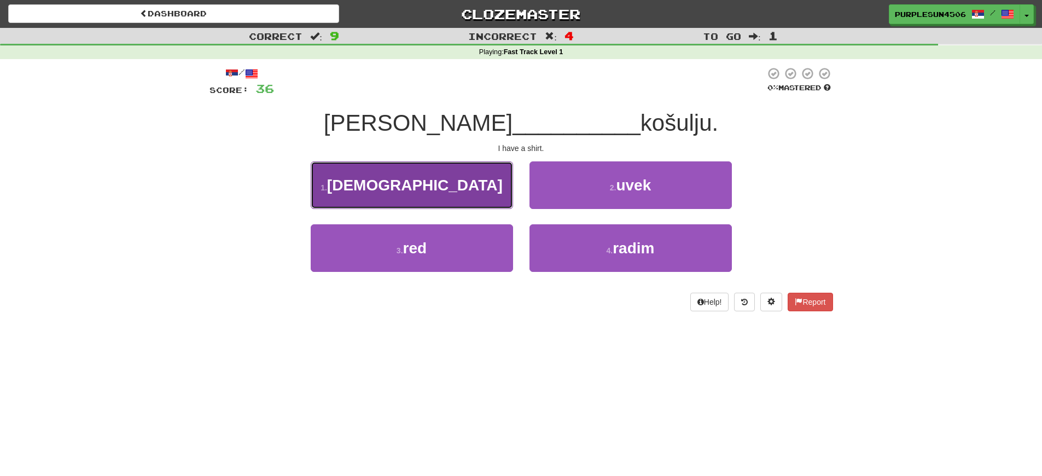
click at [437, 190] on button "1 . [DEMOGRAPHIC_DATA]" at bounding box center [412, 185] width 202 height 48
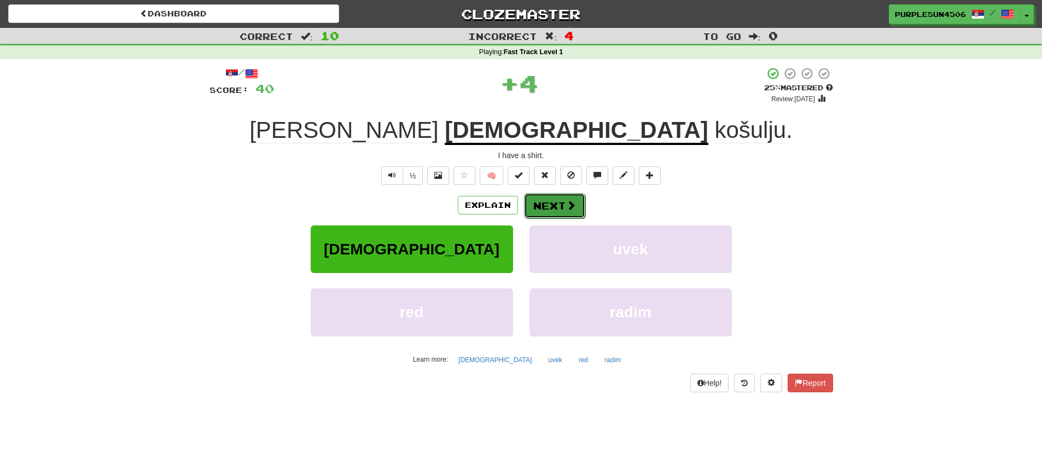
click at [561, 212] on button "Next" at bounding box center [554, 205] width 61 height 25
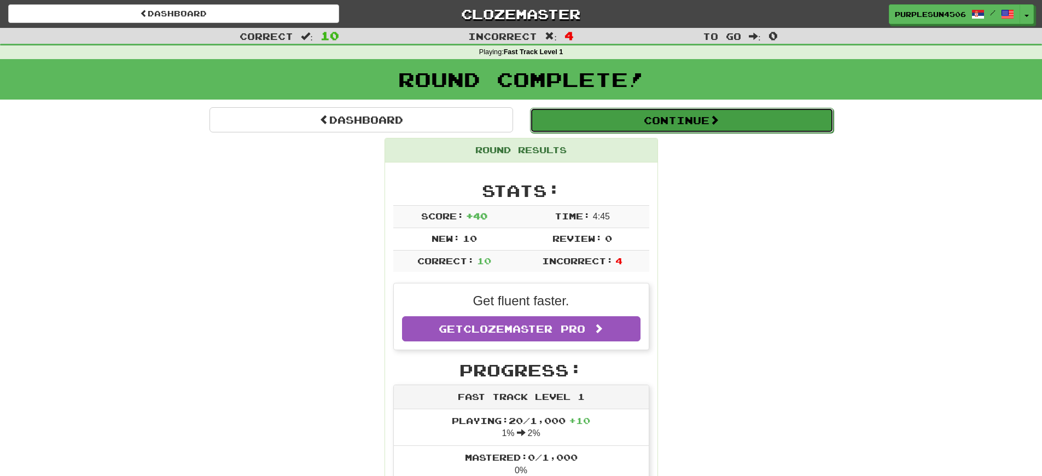
click at [559, 119] on button "Continue" at bounding box center [681, 120] width 303 height 25
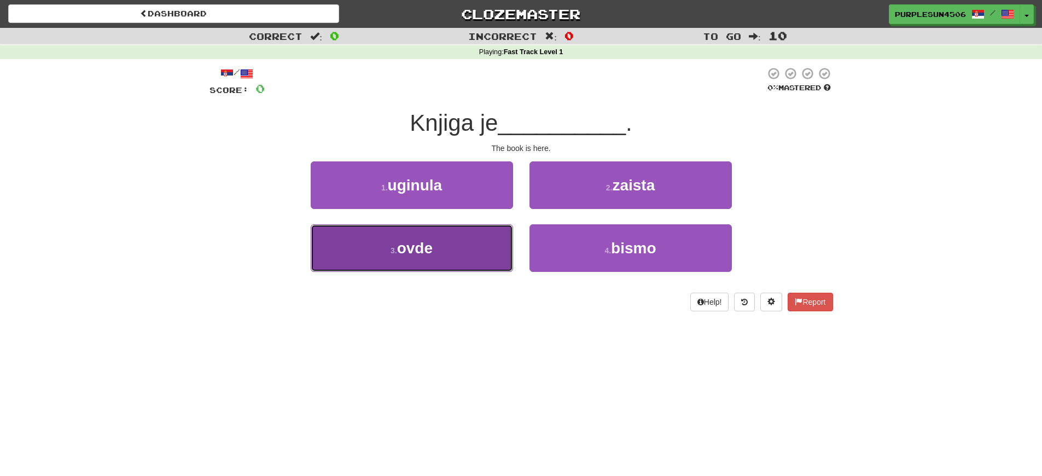
click at [484, 262] on button "3 . ovde" at bounding box center [412, 248] width 202 height 48
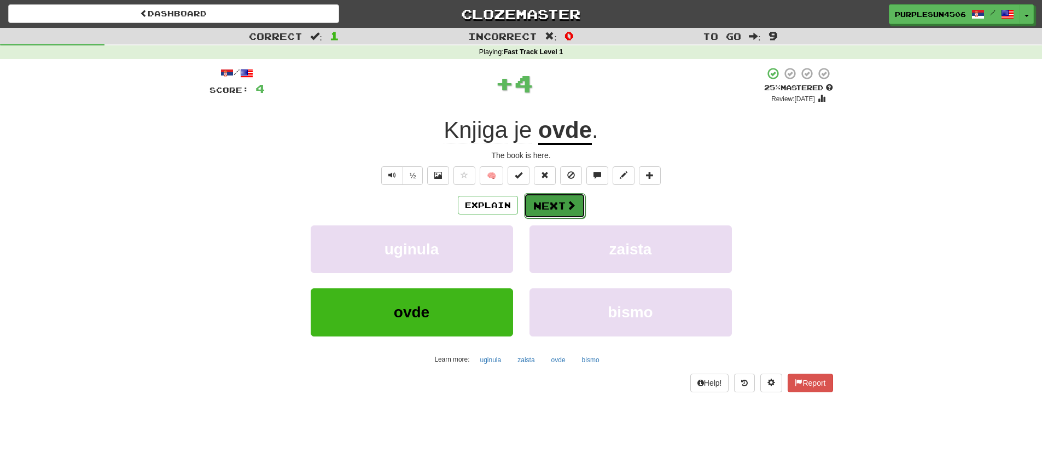
click at [535, 215] on button "Next" at bounding box center [554, 205] width 61 height 25
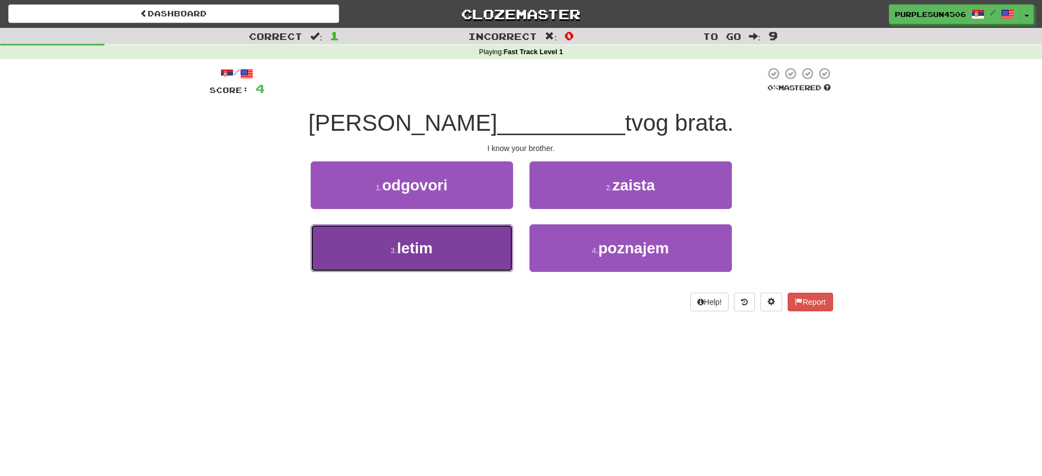
click at [465, 254] on button "3 . letim" at bounding box center [412, 248] width 202 height 48
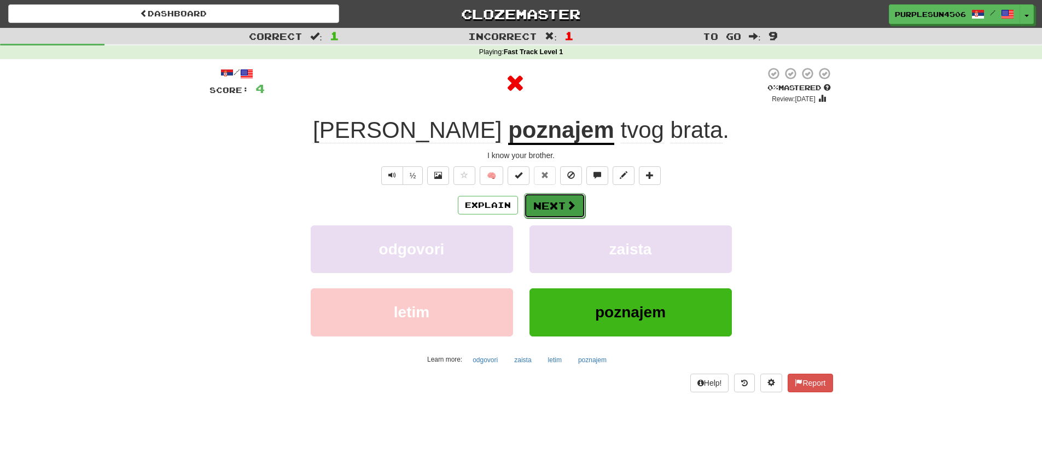
click at [580, 200] on button "Next" at bounding box center [554, 205] width 61 height 25
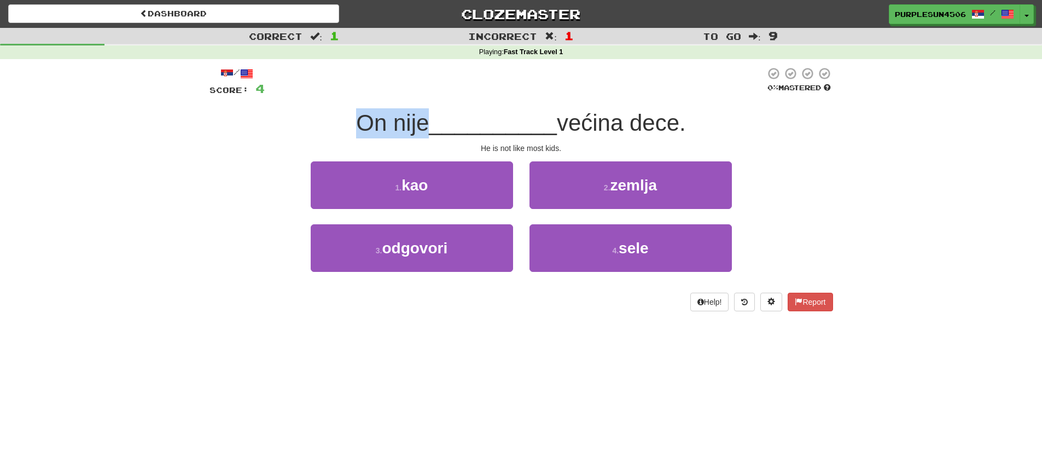
drag, startPoint x: 362, startPoint y: 124, endPoint x: 424, endPoint y: 122, distance: 62.4
click at [425, 122] on span "On nije" at bounding box center [392, 123] width 73 height 26
click at [411, 114] on span "On nije" at bounding box center [392, 123] width 73 height 26
click at [605, 121] on span "većina dece." at bounding box center [621, 123] width 129 height 26
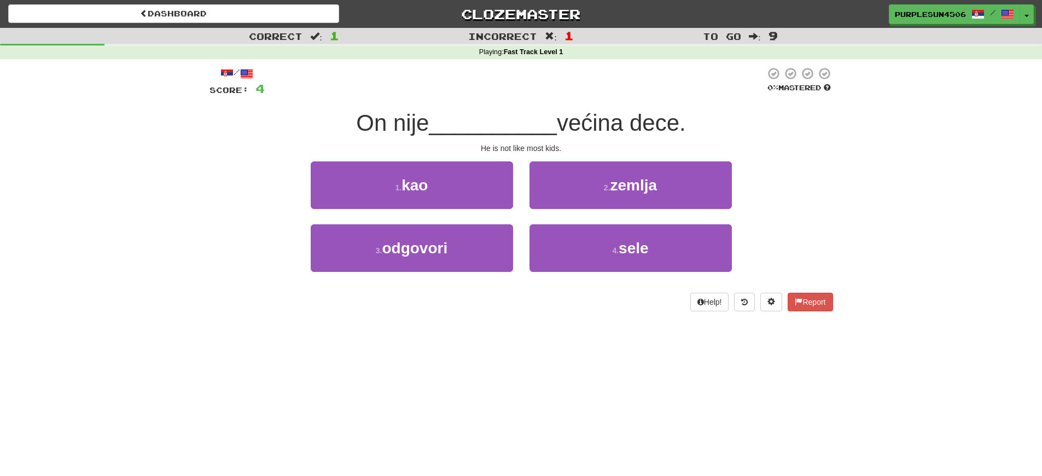
drag, startPoint x: 593, startPoint y: 115, endPoint x: 602, endPoint y: 119, distance: 9.5
click at [594, 115] on span "većina dece." at bounding box center [621, 123] width 129 height 26
click at [678, 119] on span "većina dece." at bounding box center [621, 123] width 129 height 26
drag, startPoint x: 635, startPoint y: 124, endPoint x: 670, endPoint y: 127, distance: 35.1
click at [670, 127] on span "većina dece." at bounding box center [621, 123] width 129 height 26
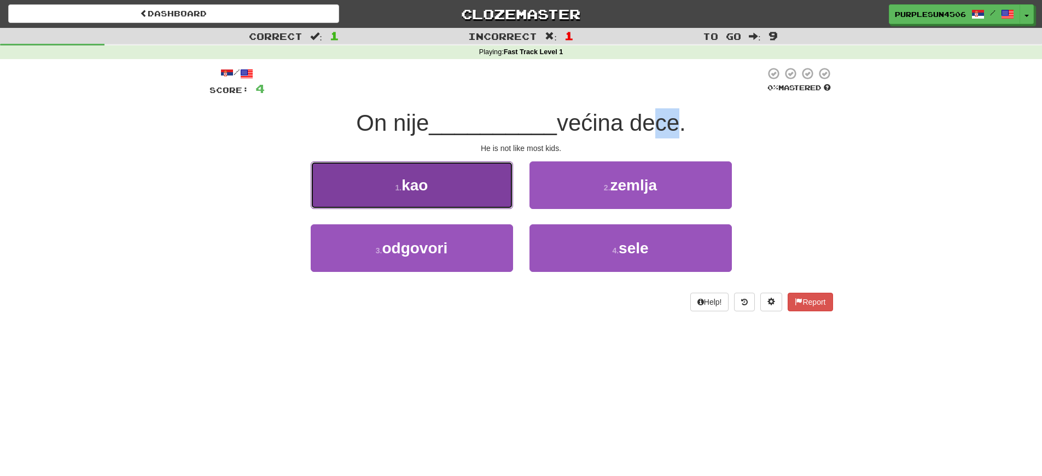
click at [473, 184] on button "1 . kao" at bounding box center [412, 185] width 202 height 48
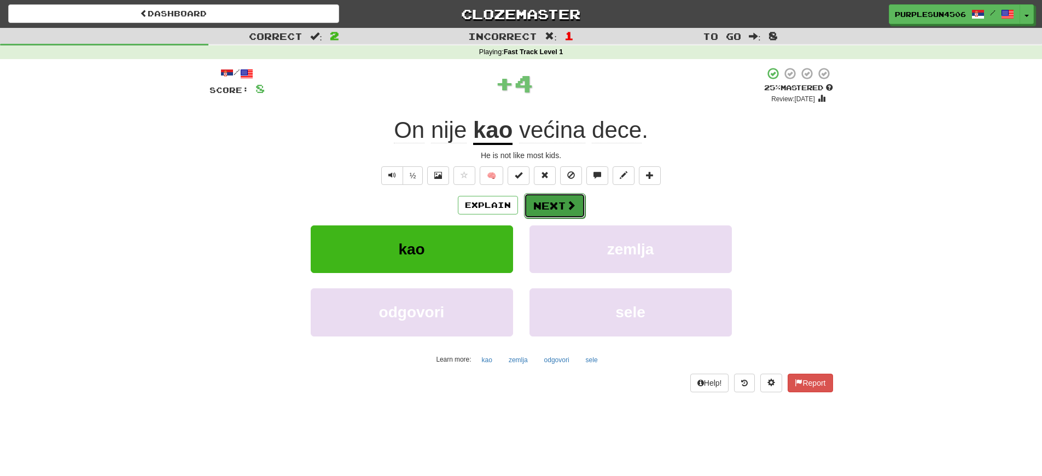
click at [535, 207] on button "Next" at bounding box center [554, 205] width 61 height 25
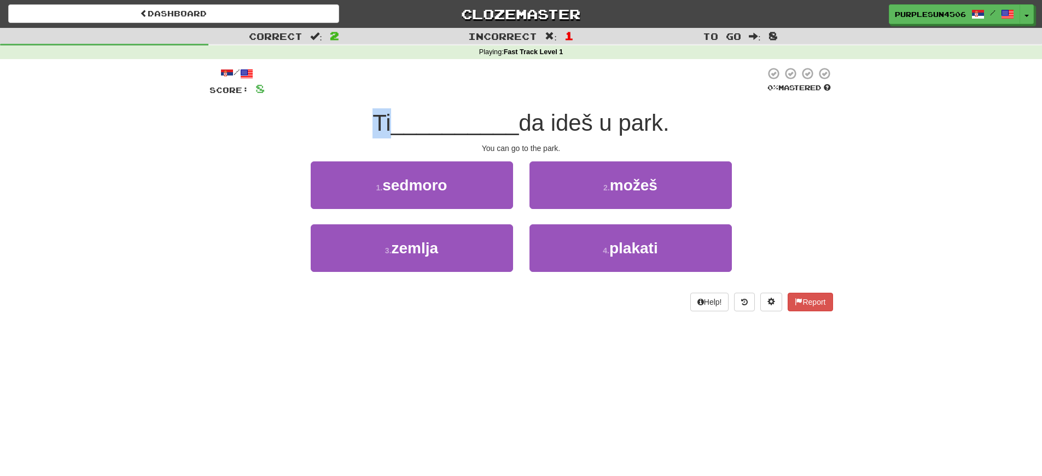
drag, startPoint x: 374, startPoint y: 127, endPoint x: 389, endPoint y: 125, distance: 15.5
click at [389, 125] on span "Ti" at bounding box center [381, 123] width 18 height 26
drag, startPoint x: 521, startPoint y: 118, endPoint x: 646, endPoint y: 131, distance: 126.0
click at [646, 131] on span "da ideš u park." at bounding box center [593, 123] width 151 height 26
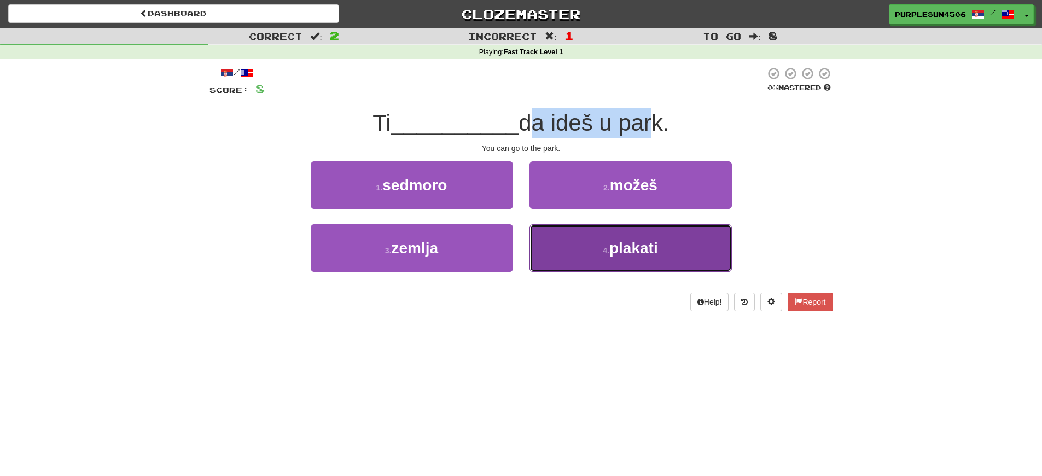
click at [585, 244] on button "4 . plakati" at bounding box center [630, 248] width 202 height 48
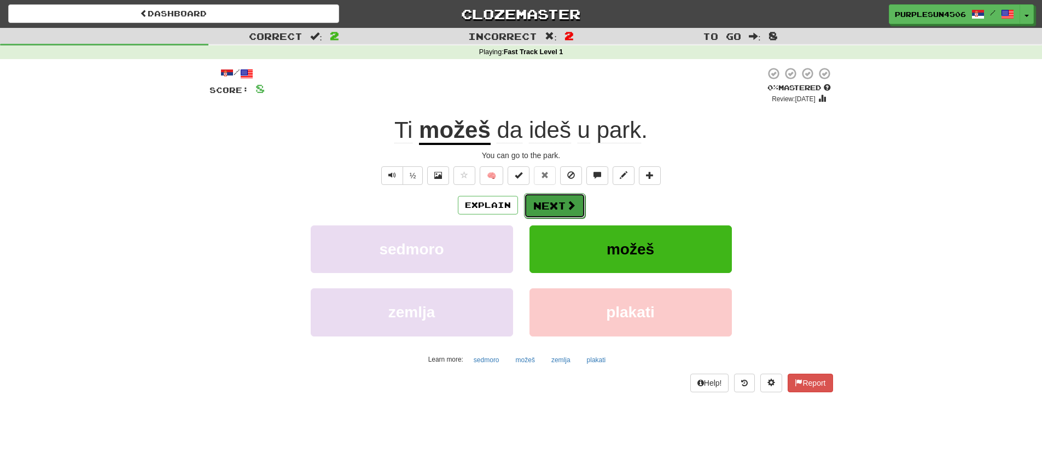
click at [551, 207] on button "Next" at bounding box center [554, 205] width 61 height 25
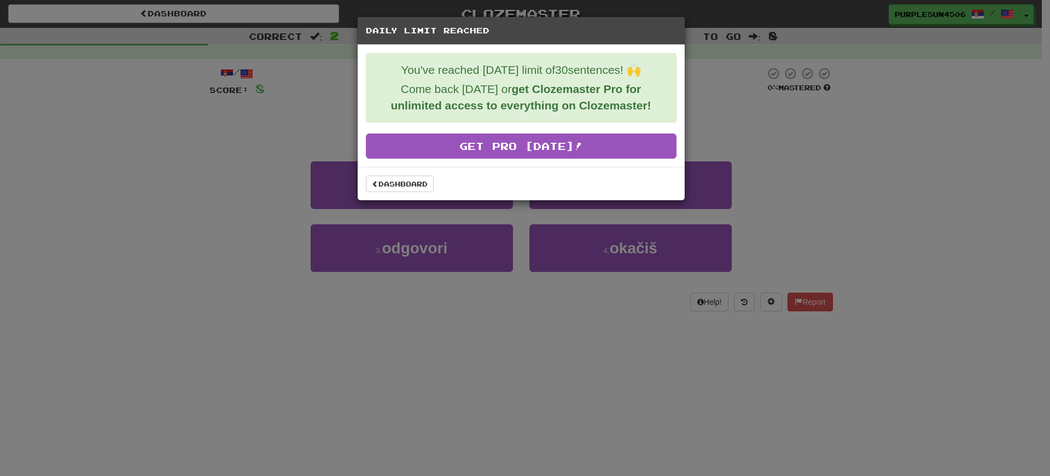
click at [676, 265] on div "Daily Limit Reached You've reached [DATE] limit of 30 sentences! 🙌 Come back [D…" at bounding box center [525, 238] width 1050 height 476
click at [407, 186] on link "Dashboard" at bounding box center [400, 184] width 68 height 16
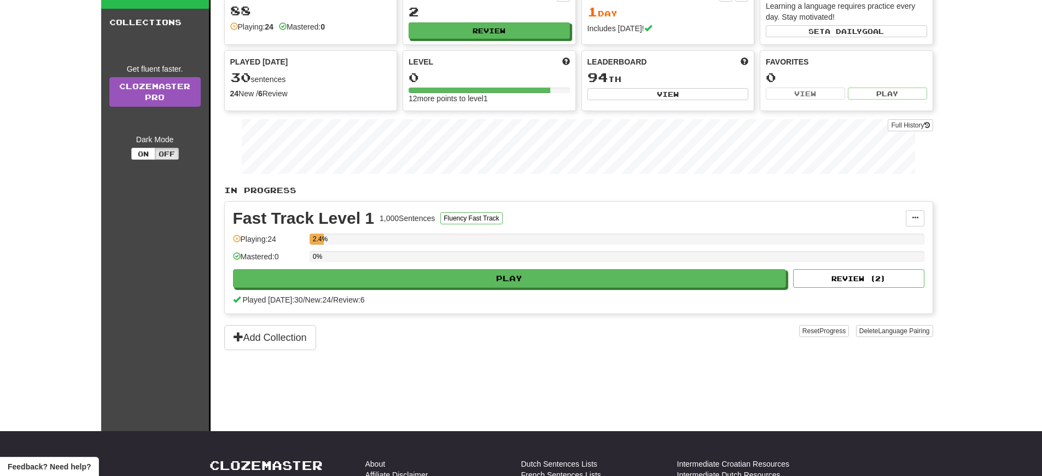
scroll to position [50, 0]
